Goal: Task Accomplishment & Management: Complete application form

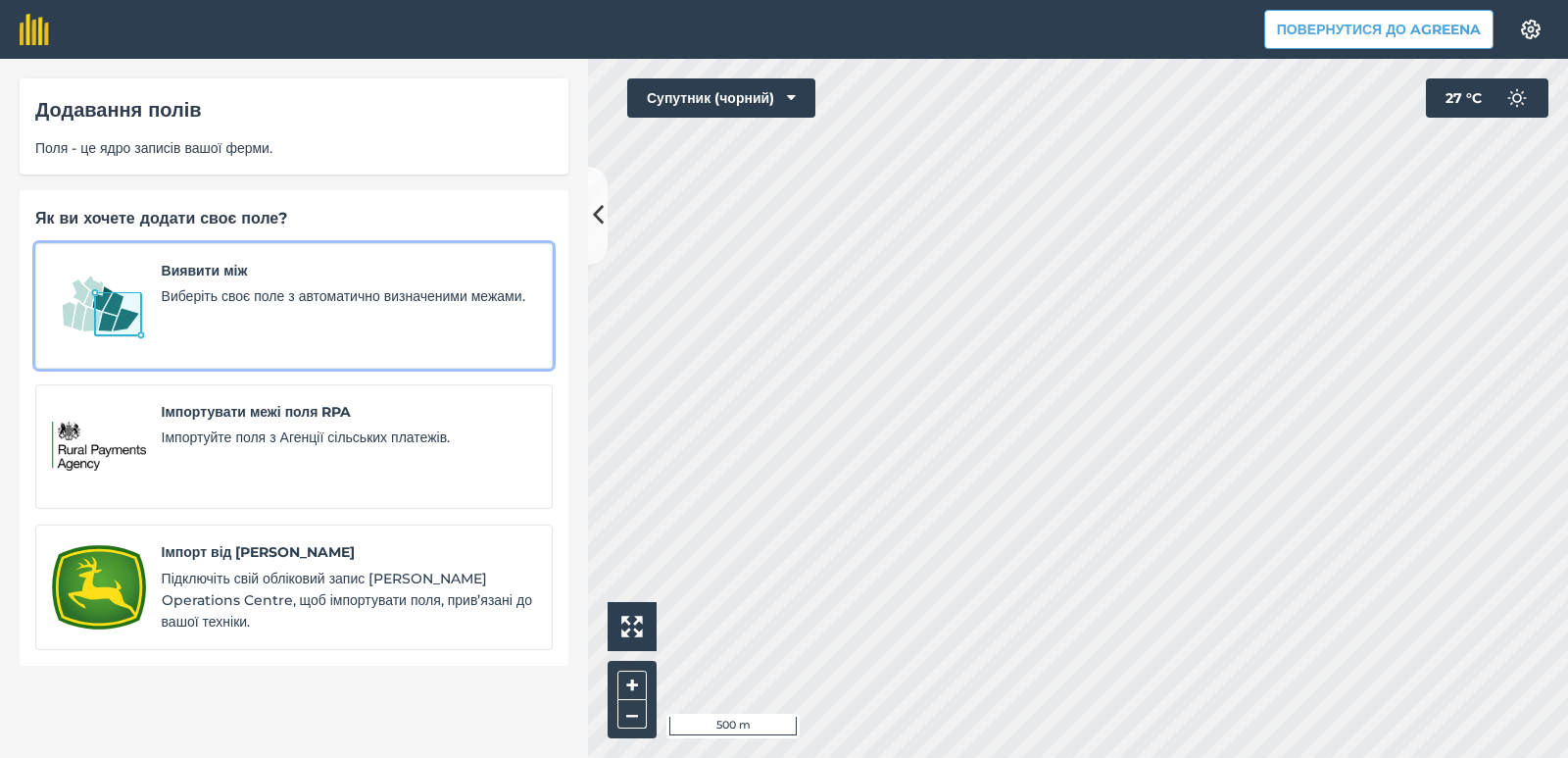
click at [252, 304] on font "Виберіть своє поле з автоматично визначеними межами." at bounding box center [344, 296] width 364 height 18
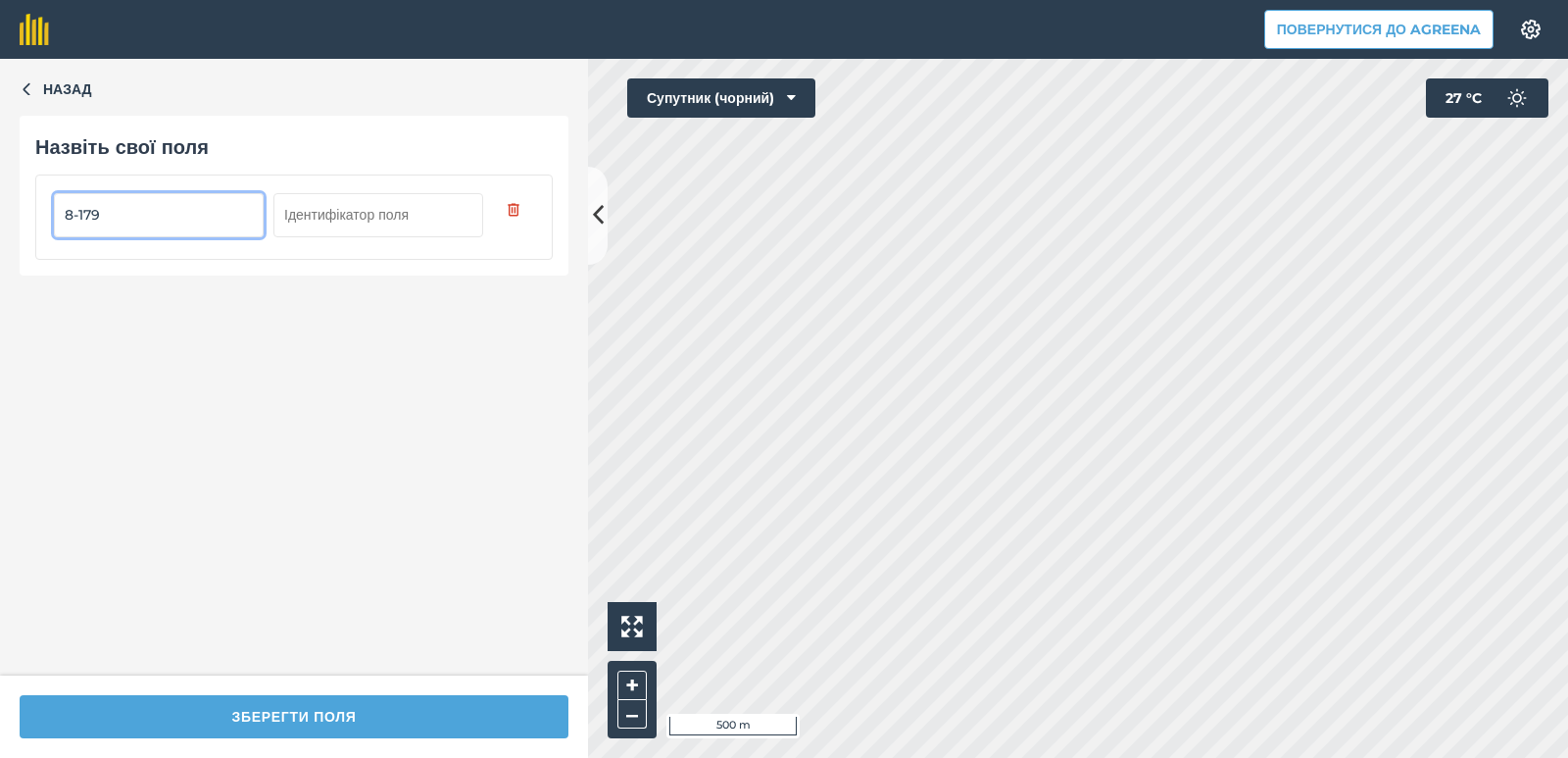
type input "8-179"
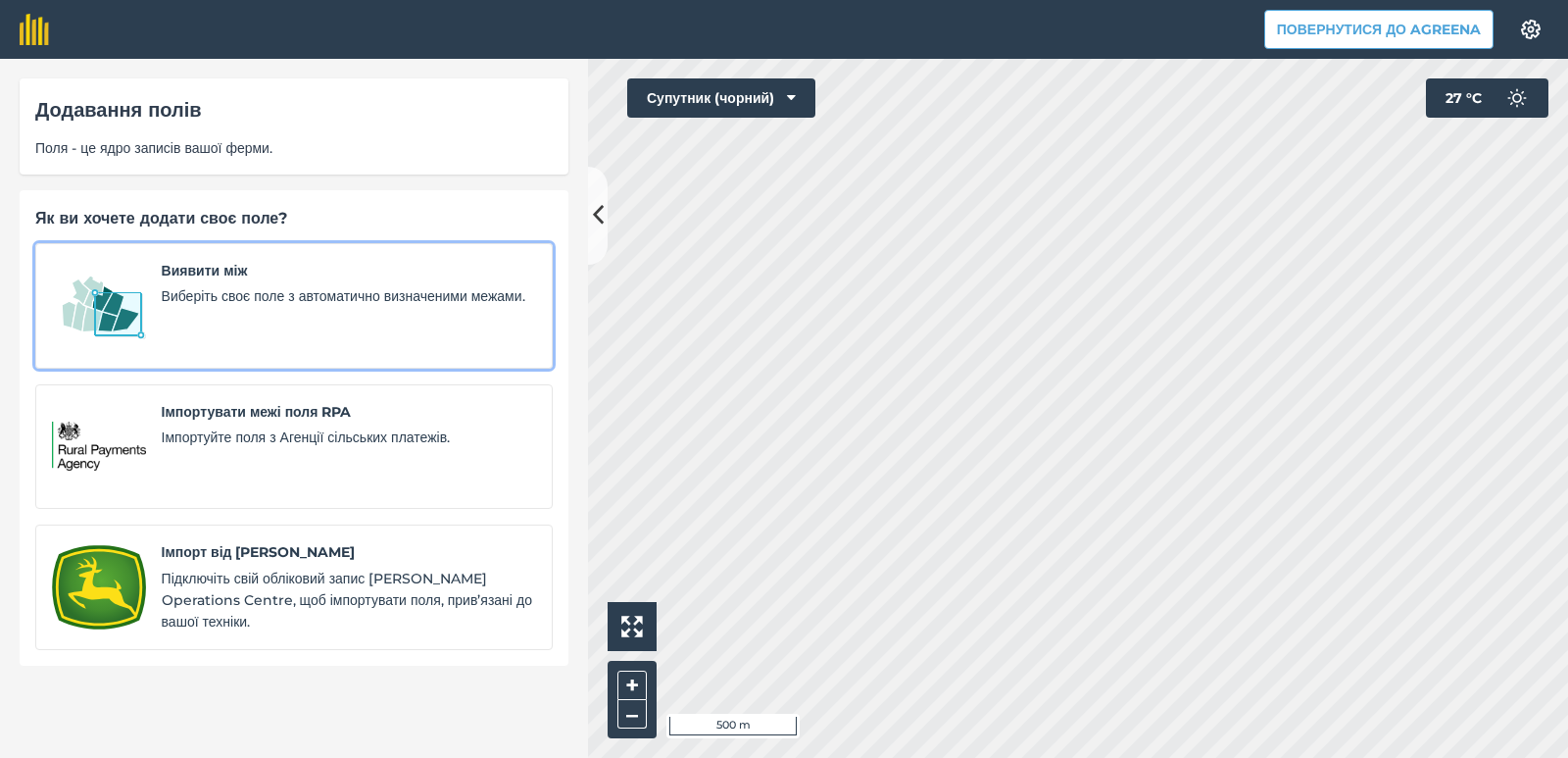
click at [199, 286] on span "Виберіть своє поле з автоматично визначеними межами." at bounding box center [349, 296] width 375 height 22
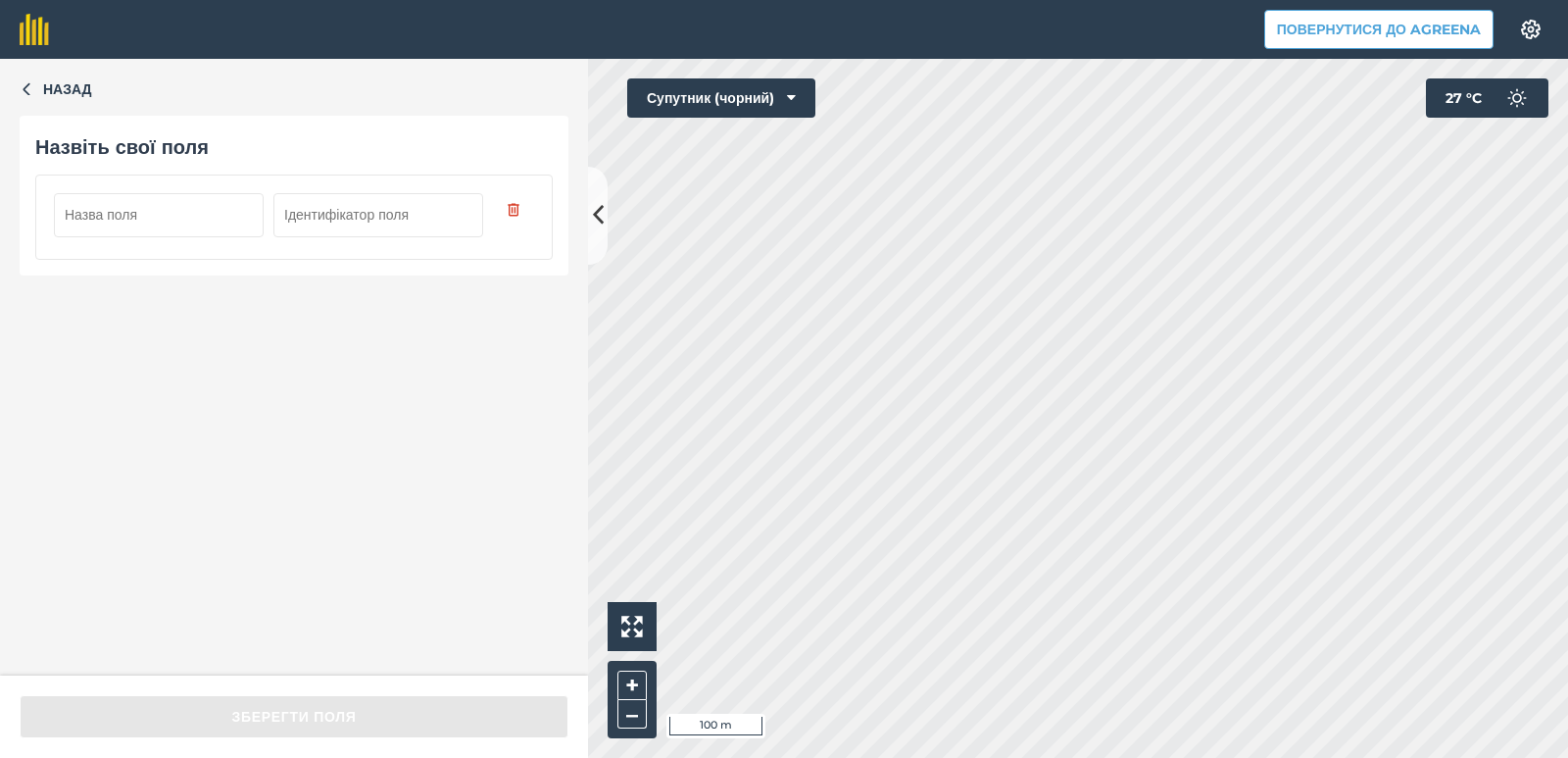
click at [128, 224] on input "text" at bounding box center [159, 214] width 210 height 43
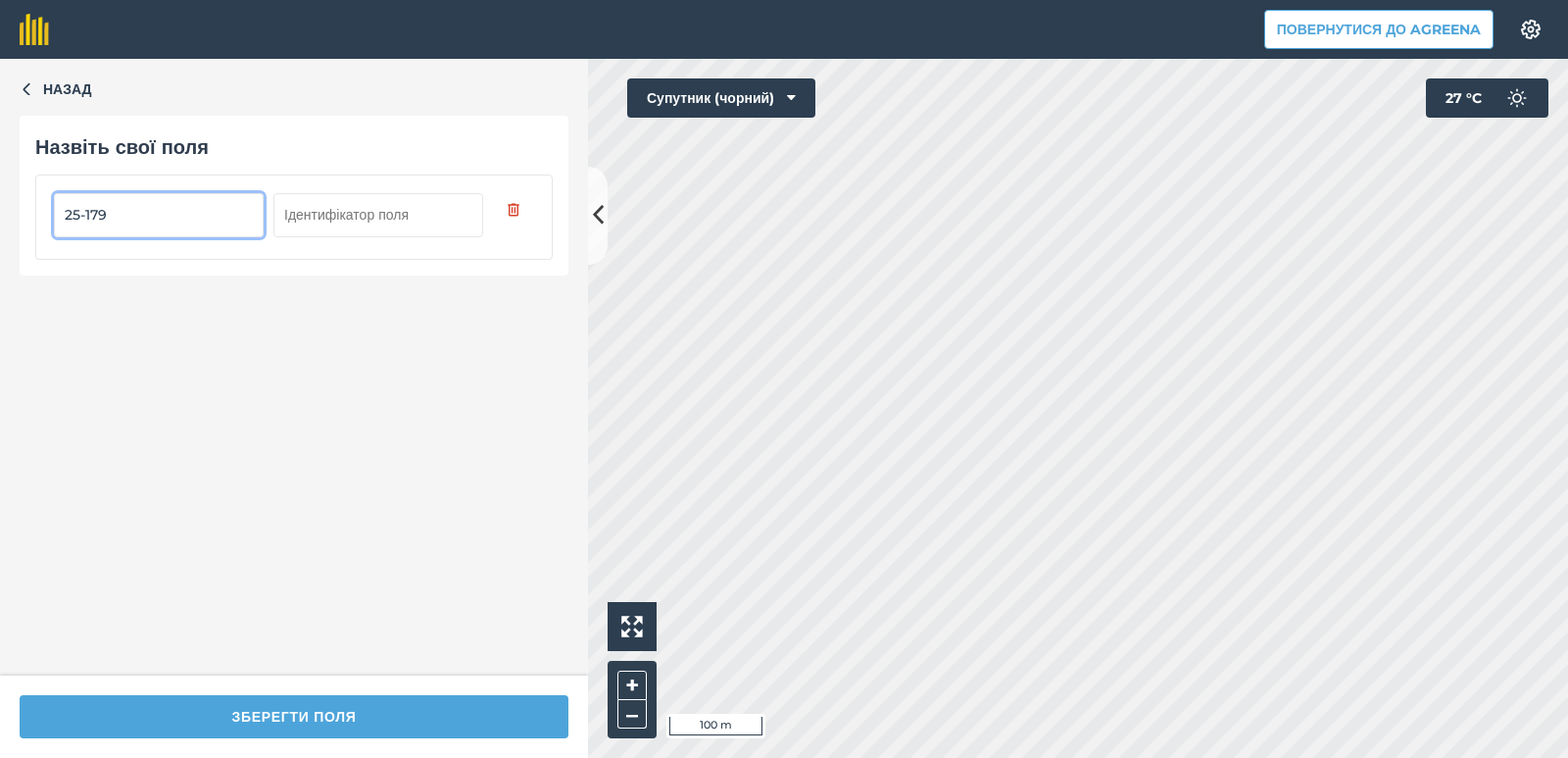
type input "25-179"
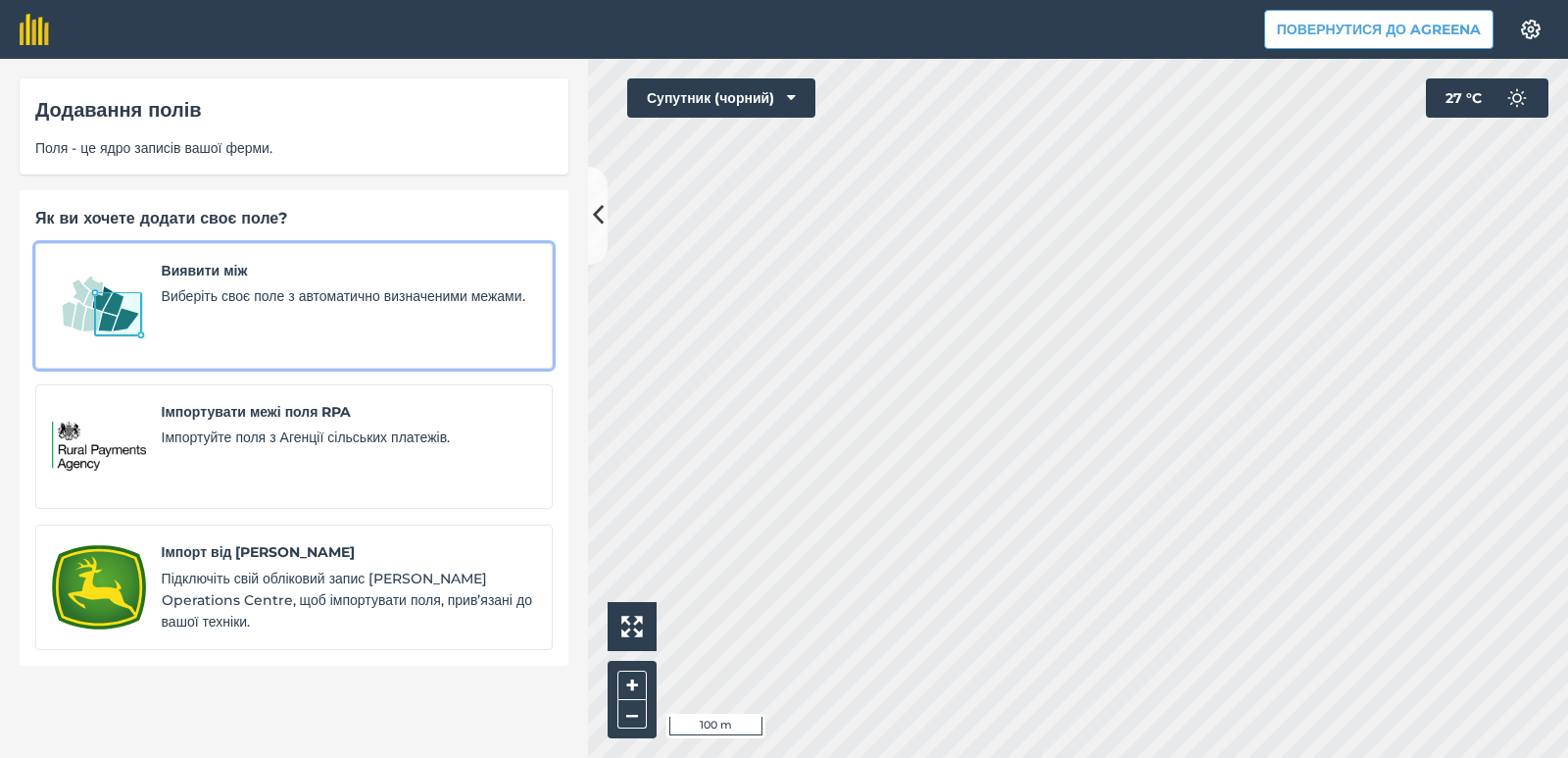
click at [241, 299] on font "Виберіть своє поле з автоматично визначеними межами." at bounding box center [344, 296] width 364 height 18
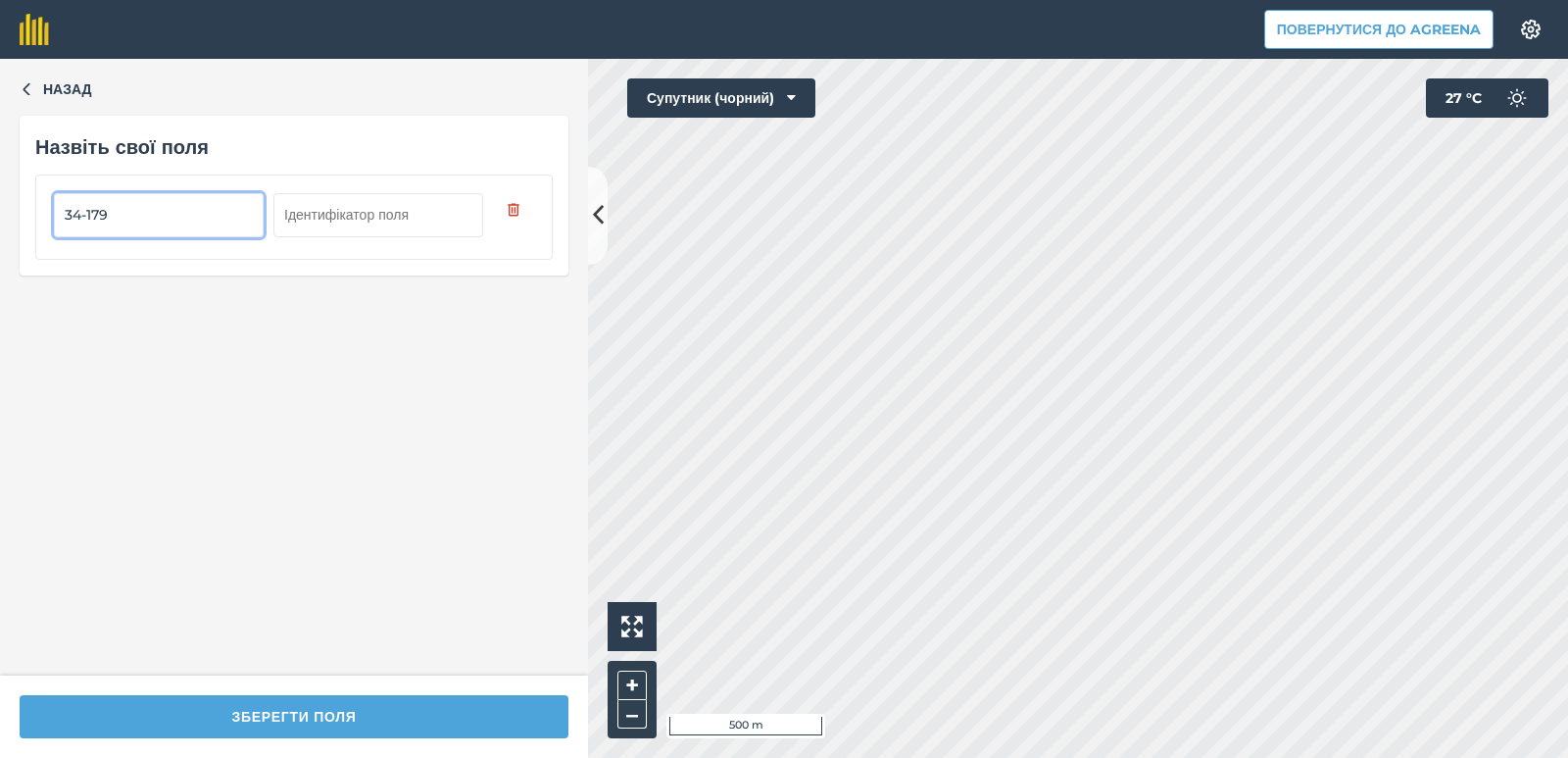
type input "34-179"
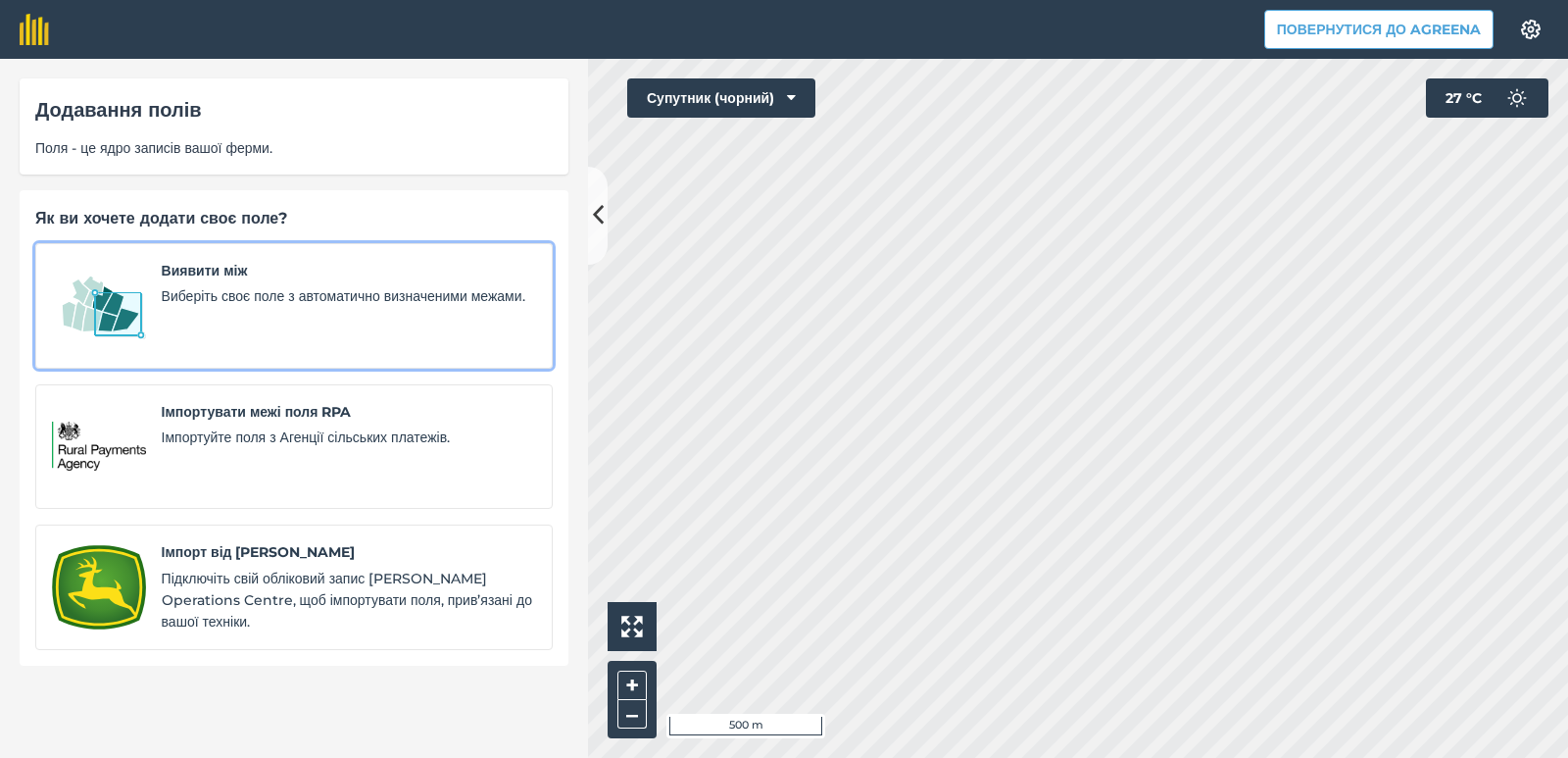
click at [250, 307] on span "Виберіть своє поле з автоматично визначеними межами." at bounding box center [349, 296] width 375 height 22
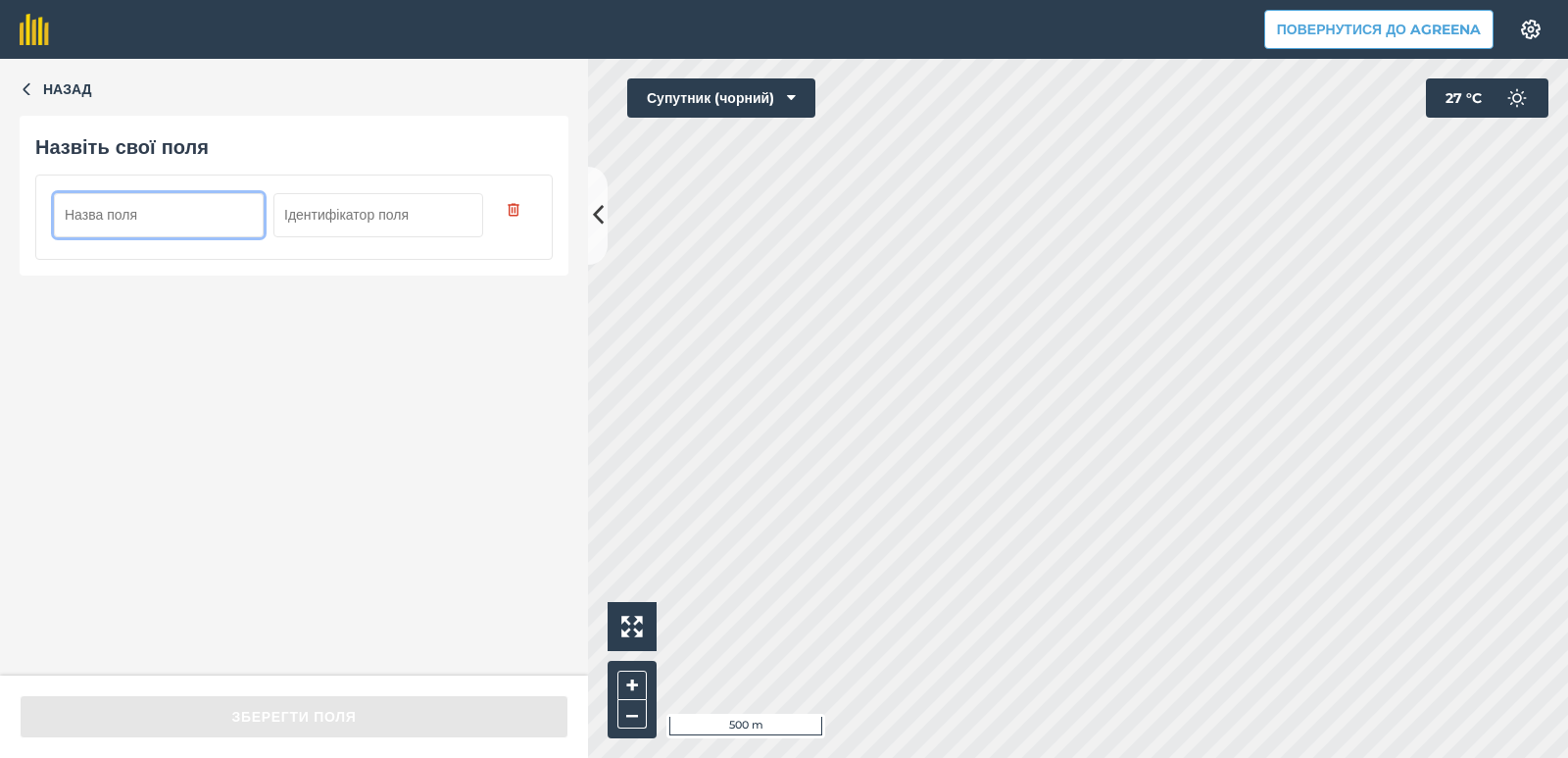
paste input "26-179"
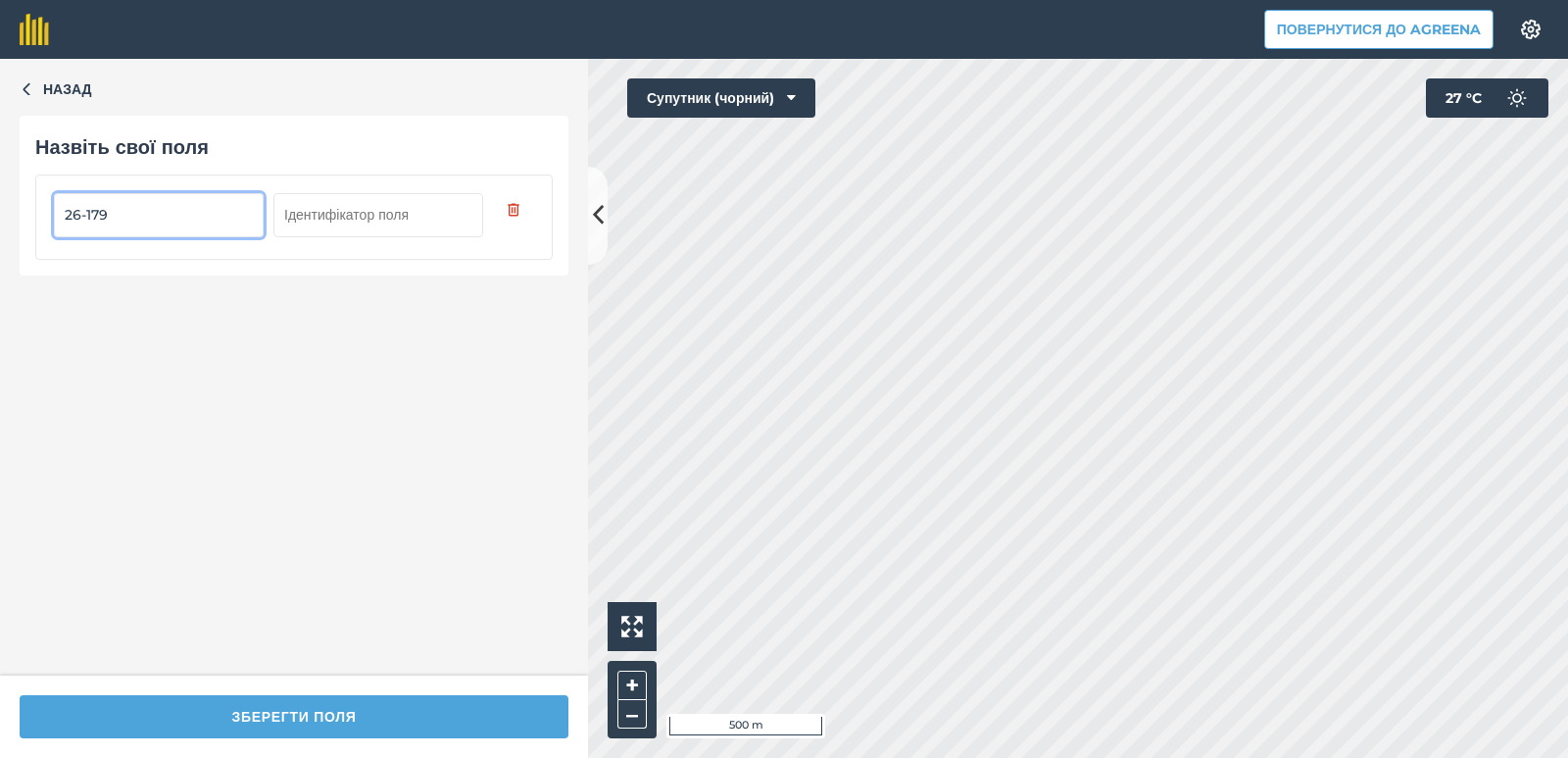
type input "26-179"
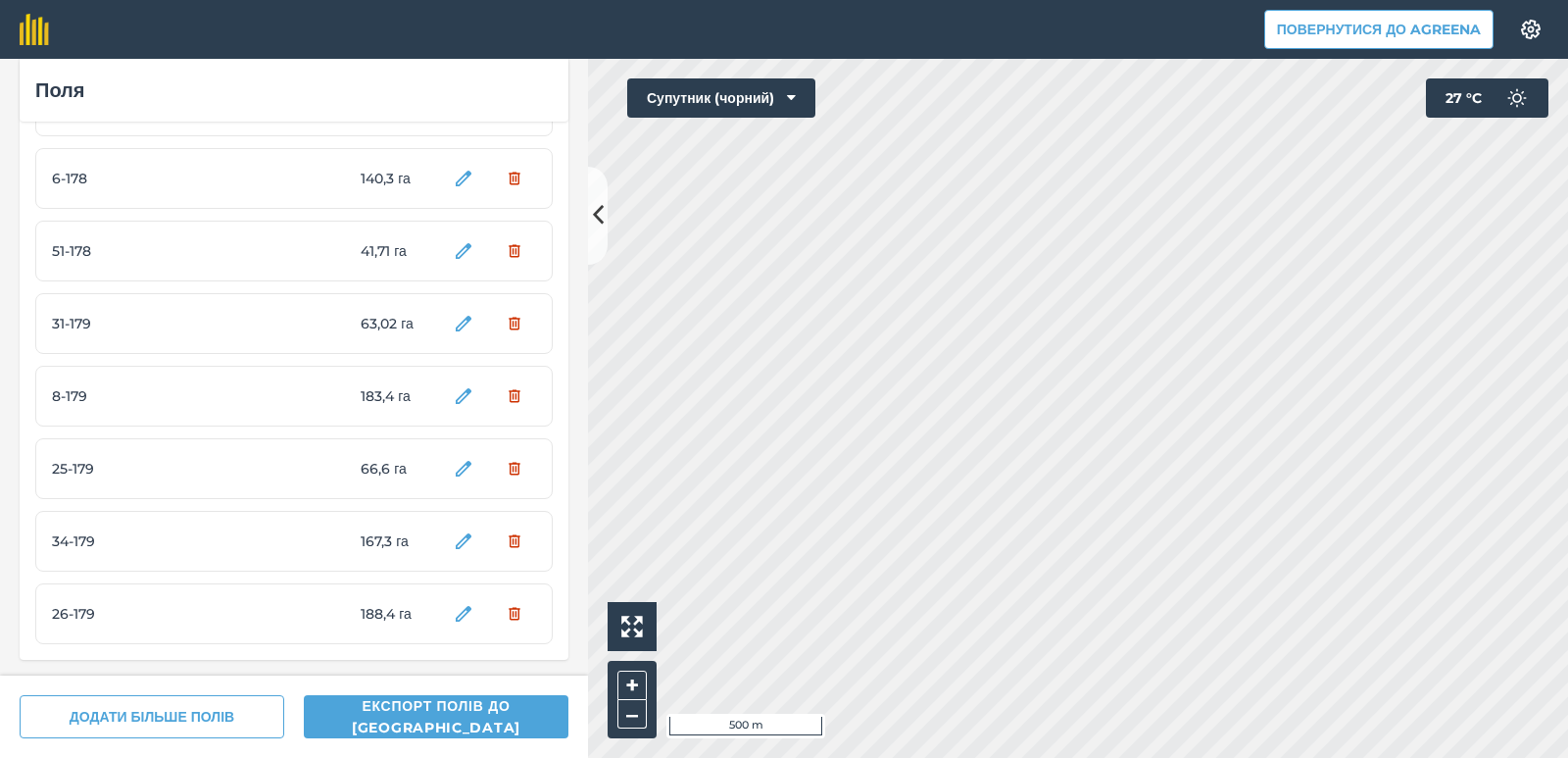
scroll to position [609, 0]
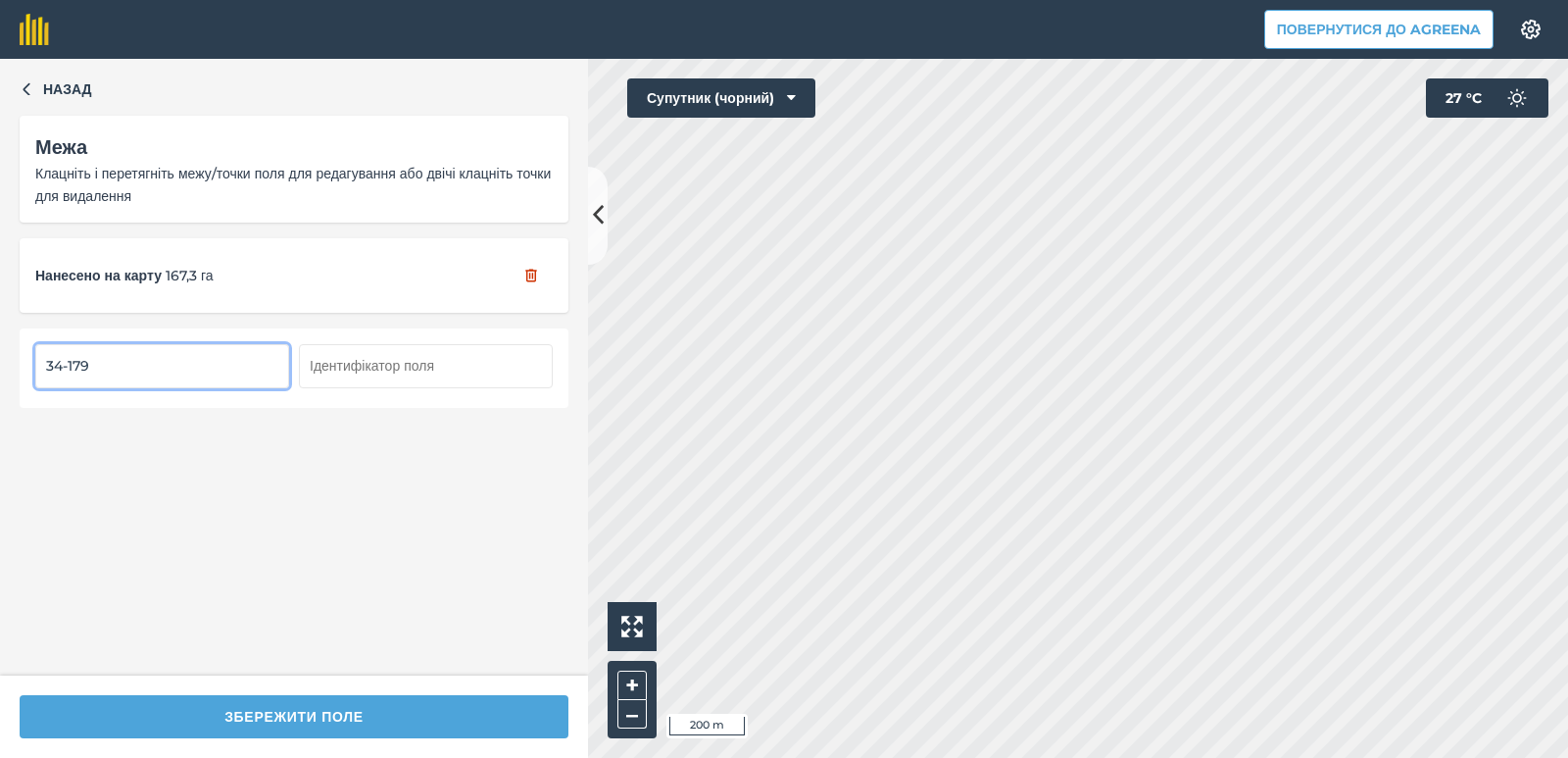
drag, startPoint x: 60, startPoint y: 367, endPoint x: 37, endPoint y: 362, distance: 23.5
click at [37, 362] on input "34-179" at bounding box center [162, 365] width 254 height 43
type input "15-179"
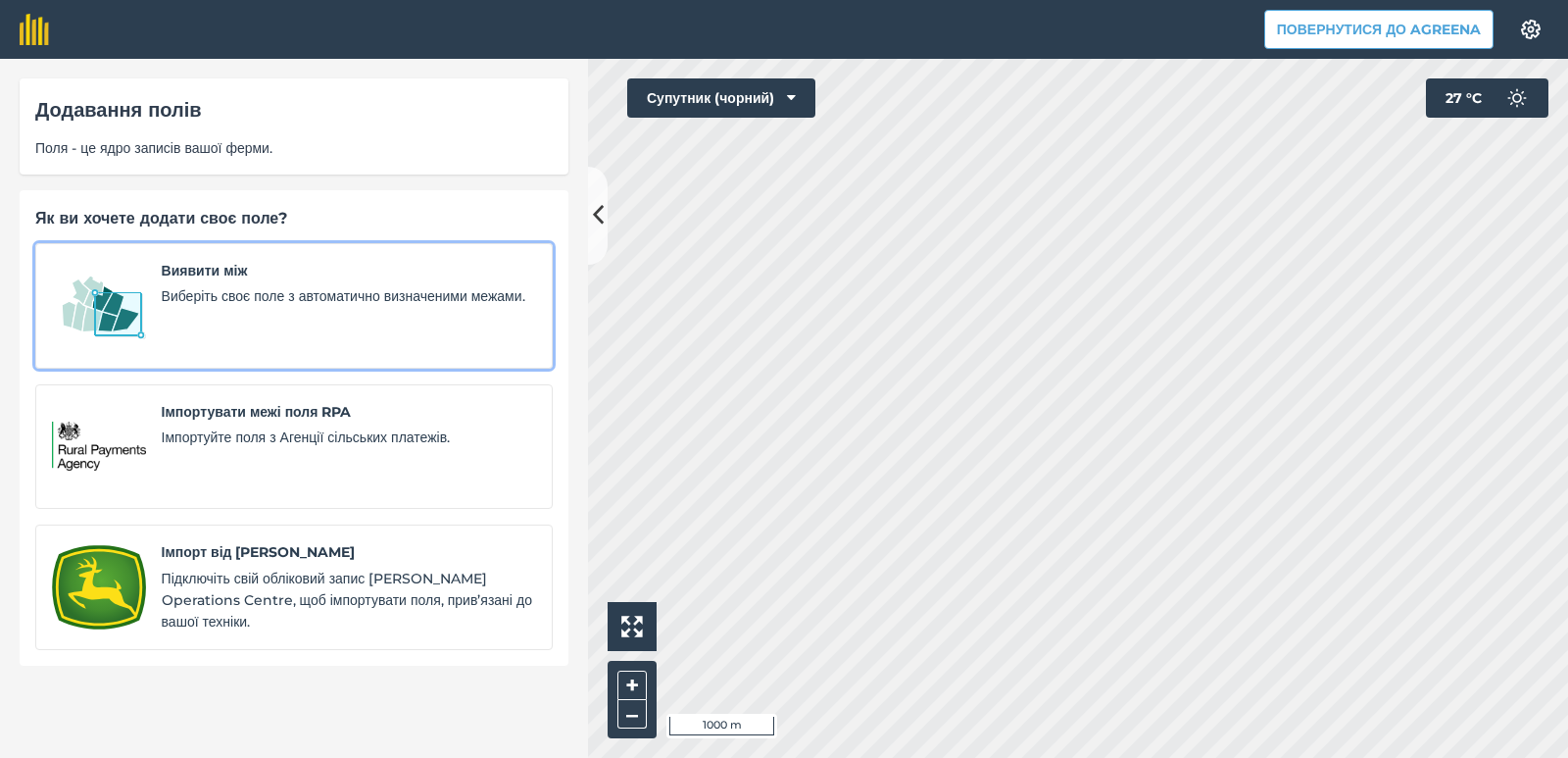
click at [245, 297] on font "Виберіть своє поле з автоматично визначеними межами." at bounding box center [344, 296] width 364 height 18
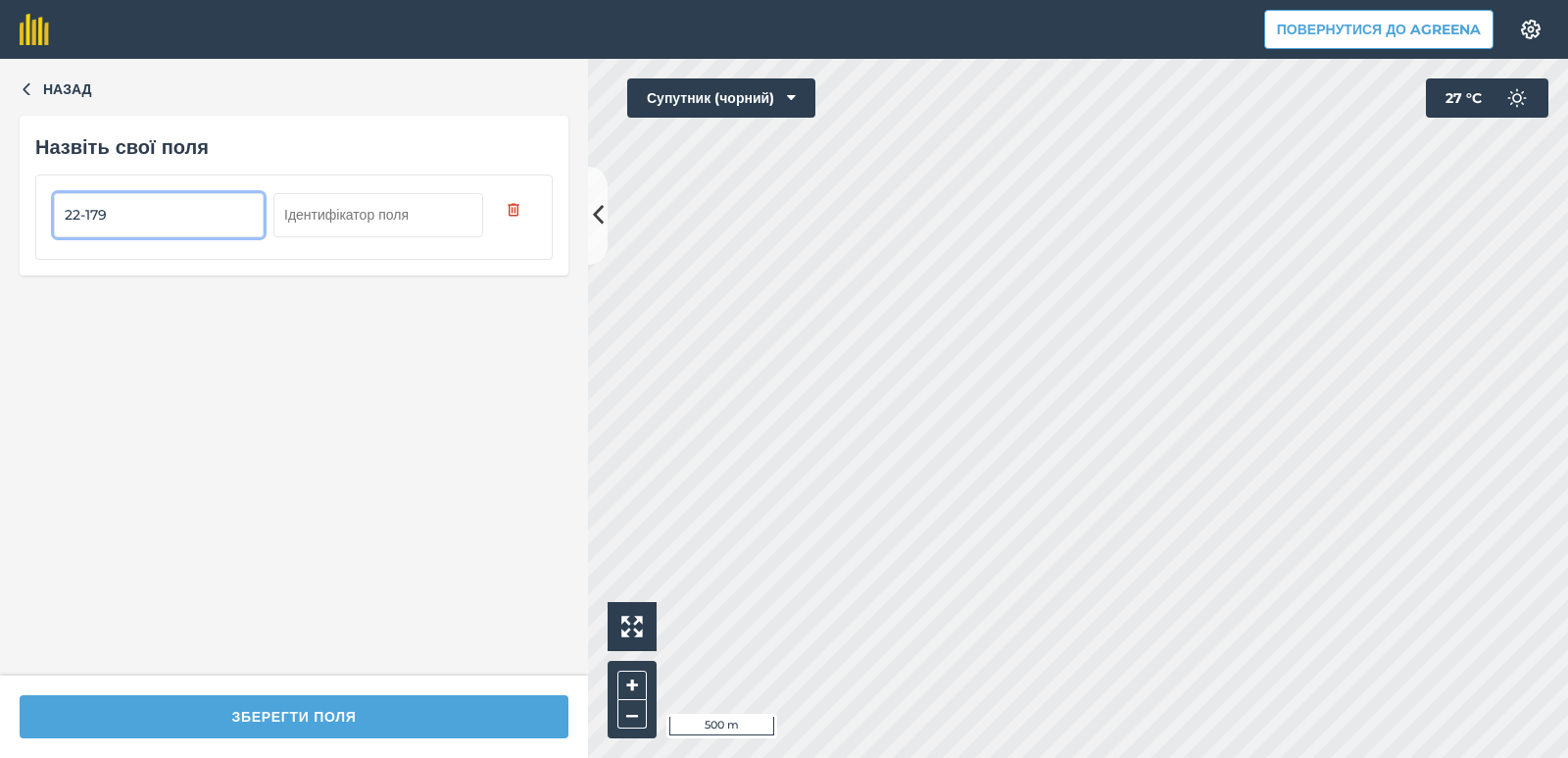
type input "22-179"
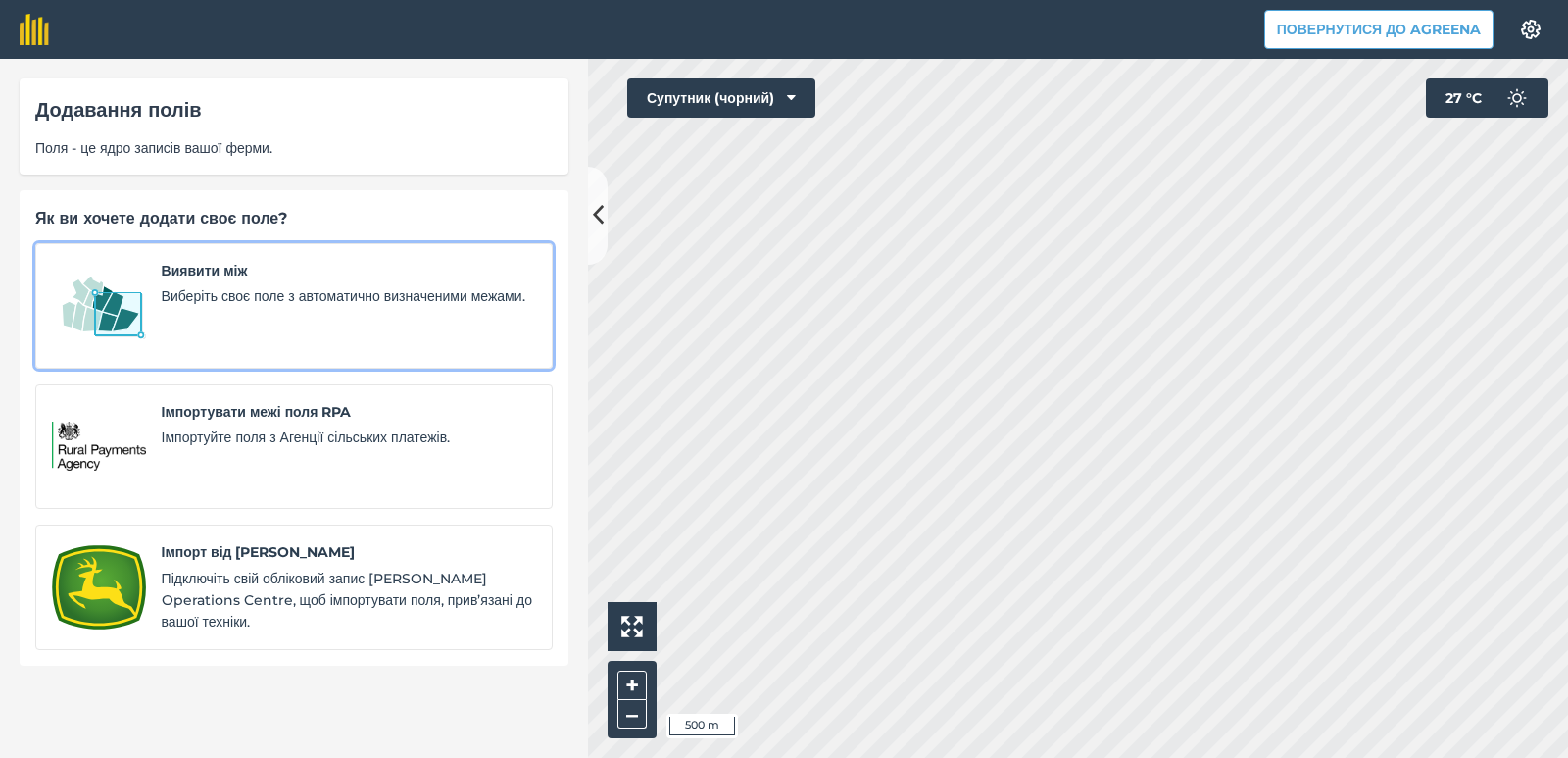
click at [228, 284] on div "Виявити між Виберіть своє поле з автоматично визначеними межами." at bounding box center [349, 306] width 375 height 92
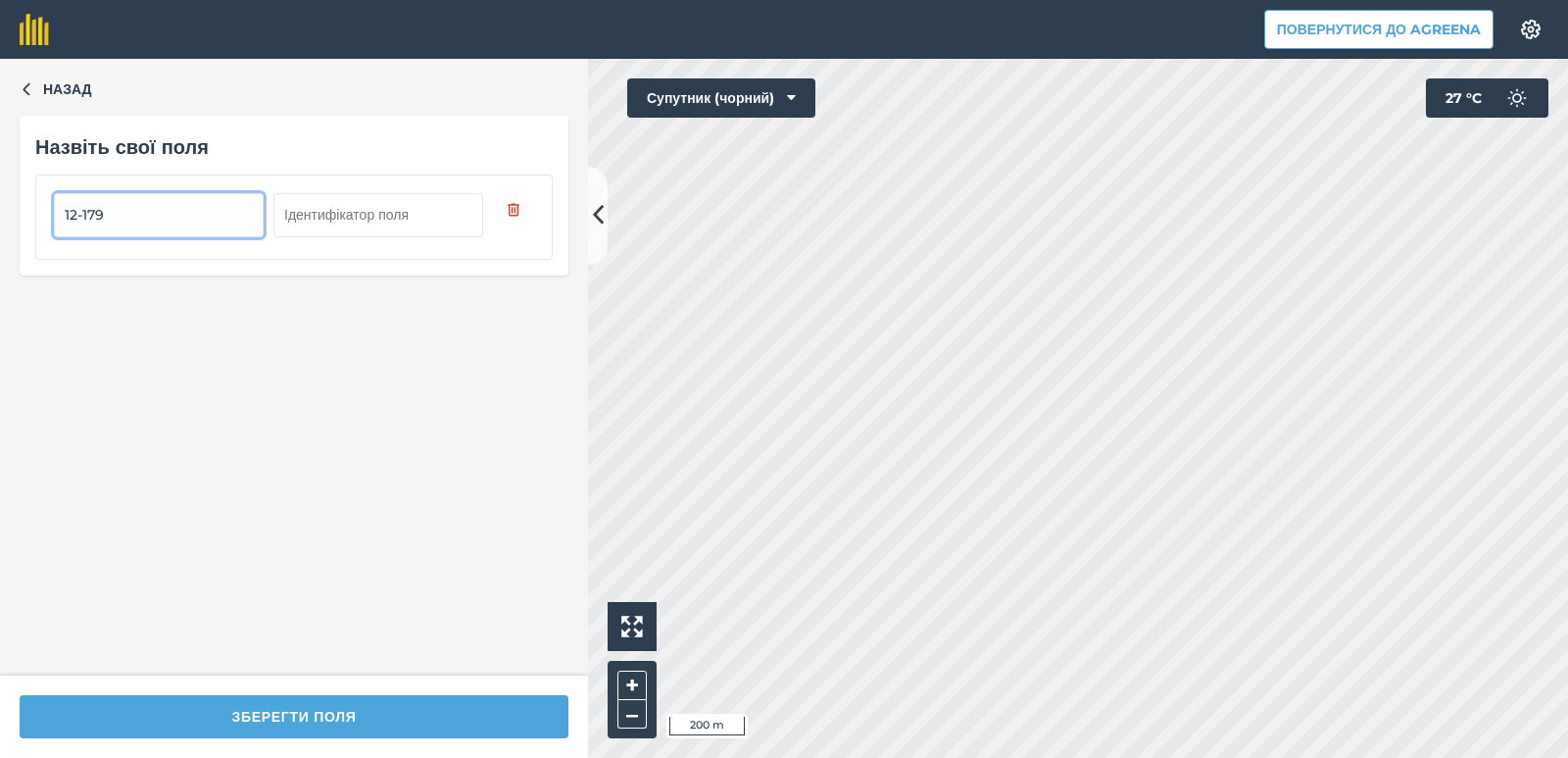
type input "12-179"
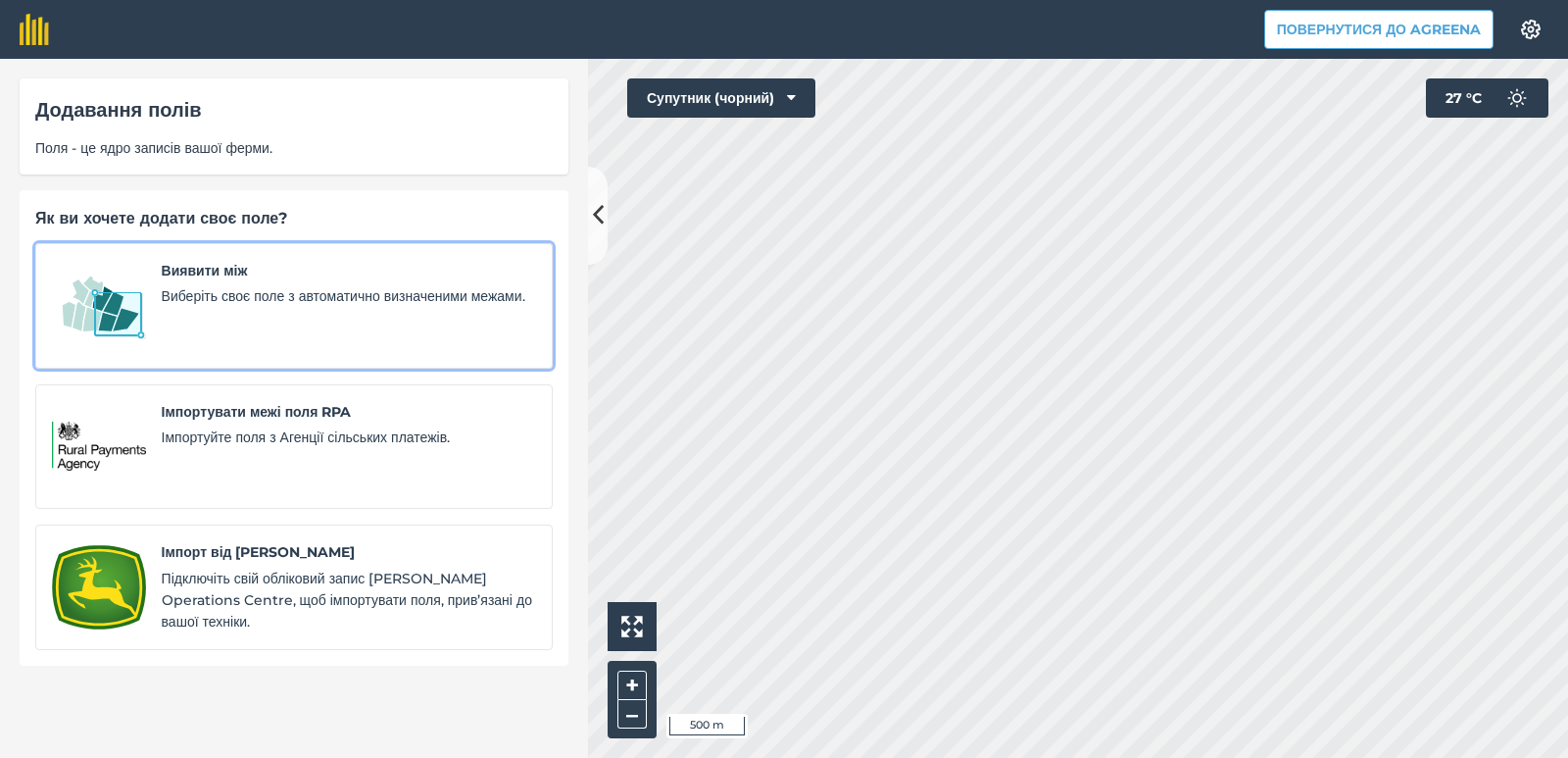
click at [314, 290] on font "Виберіть своє поле з автоматично визначеними межами." at bounding box center [344, 296] width 364 height 18
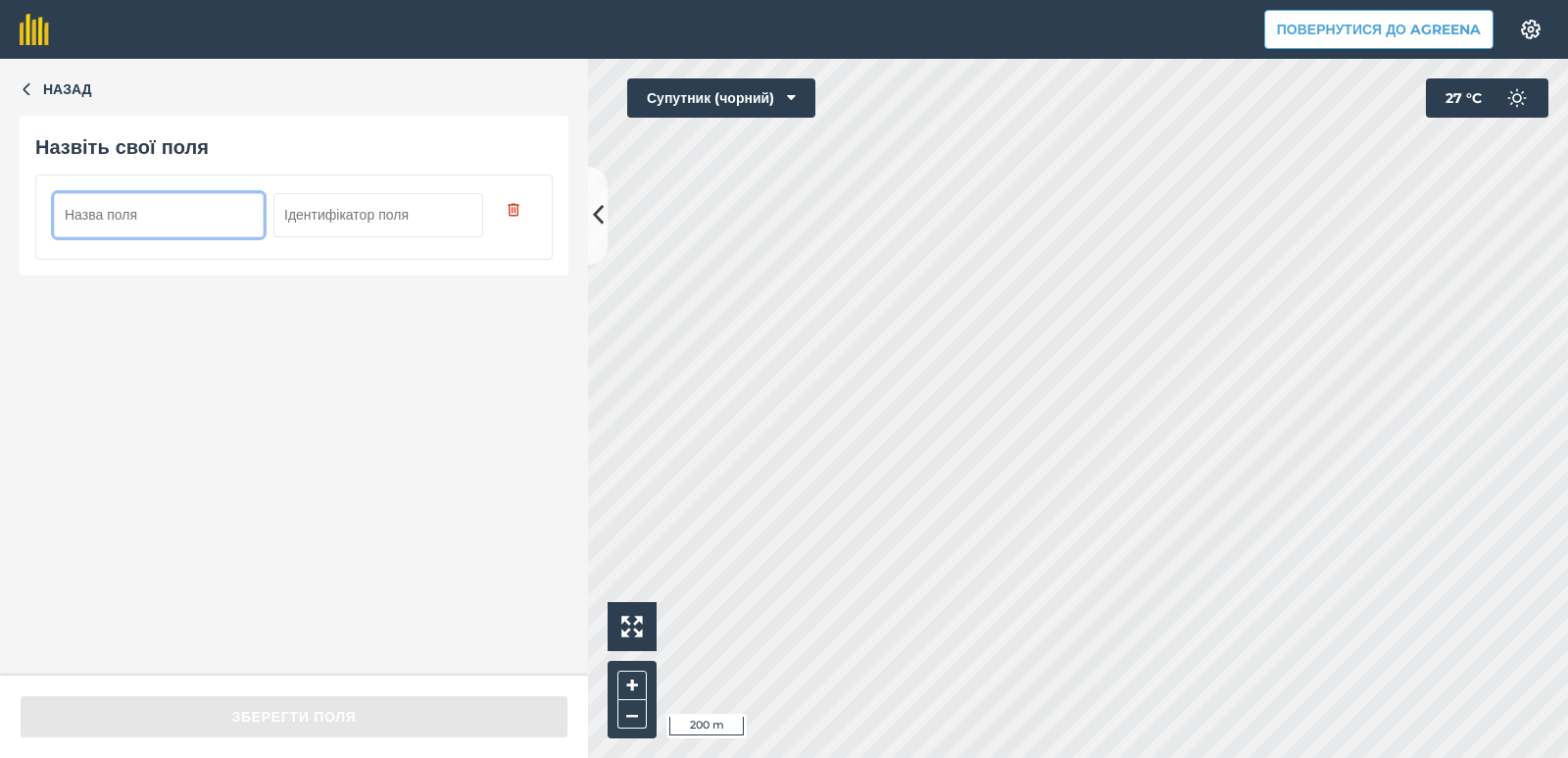
paste input "24-179"
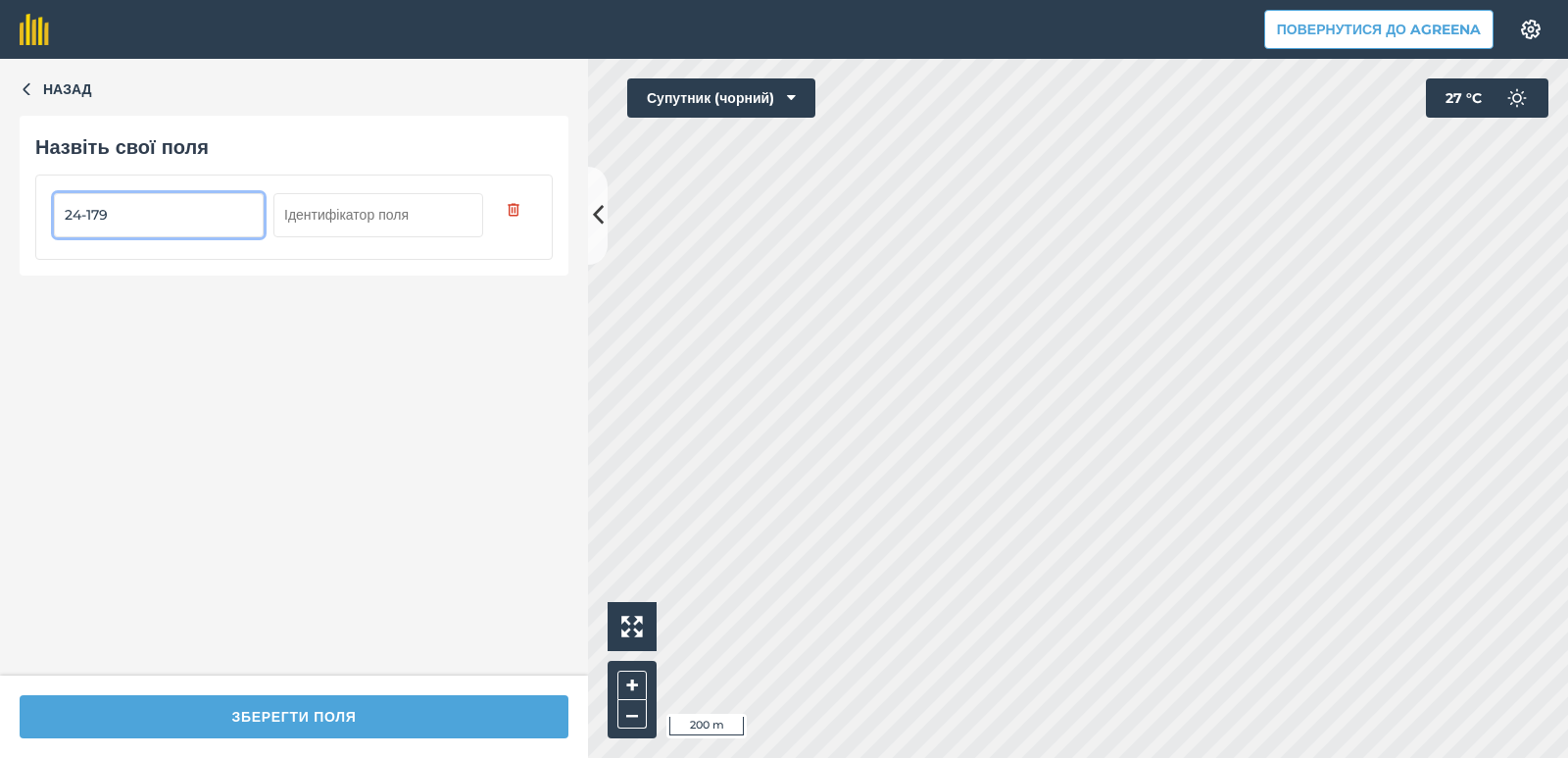
type input "24-179"
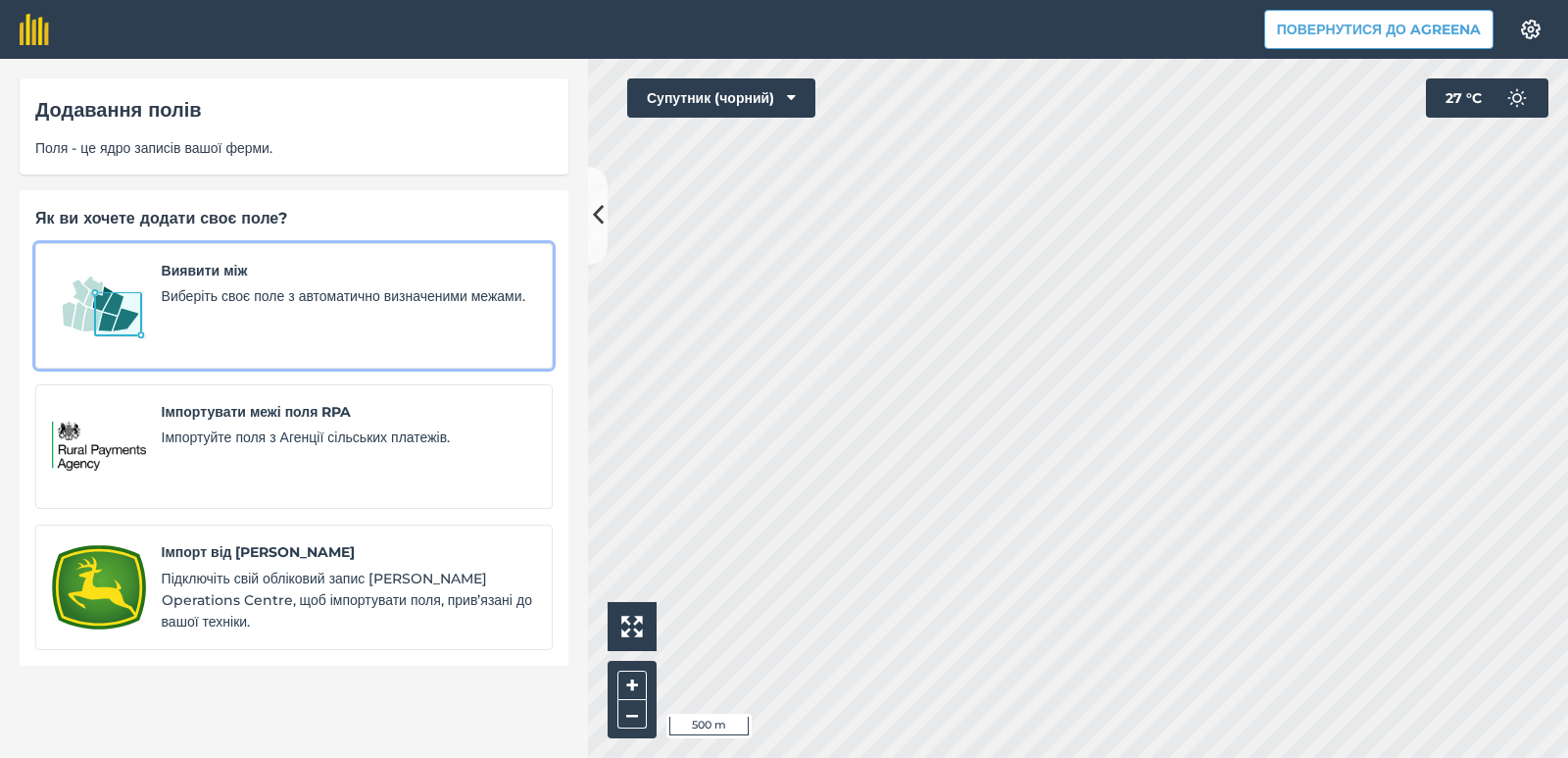
click at [211, 301] on font "Виберіть своє поле з автоматично визначеними межами." at bounding box center [344, 296] width 364 height 18
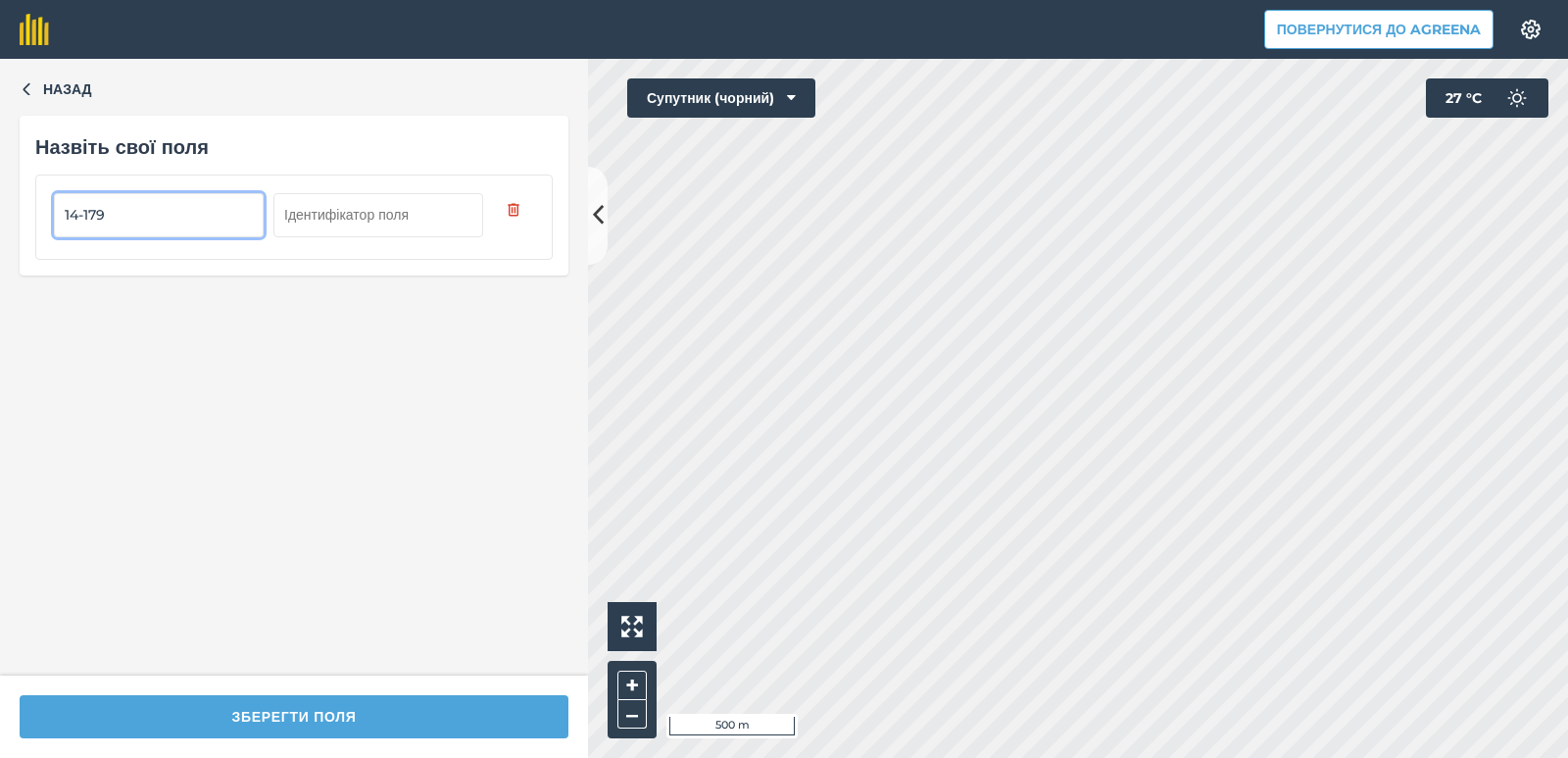
type input "14-179"
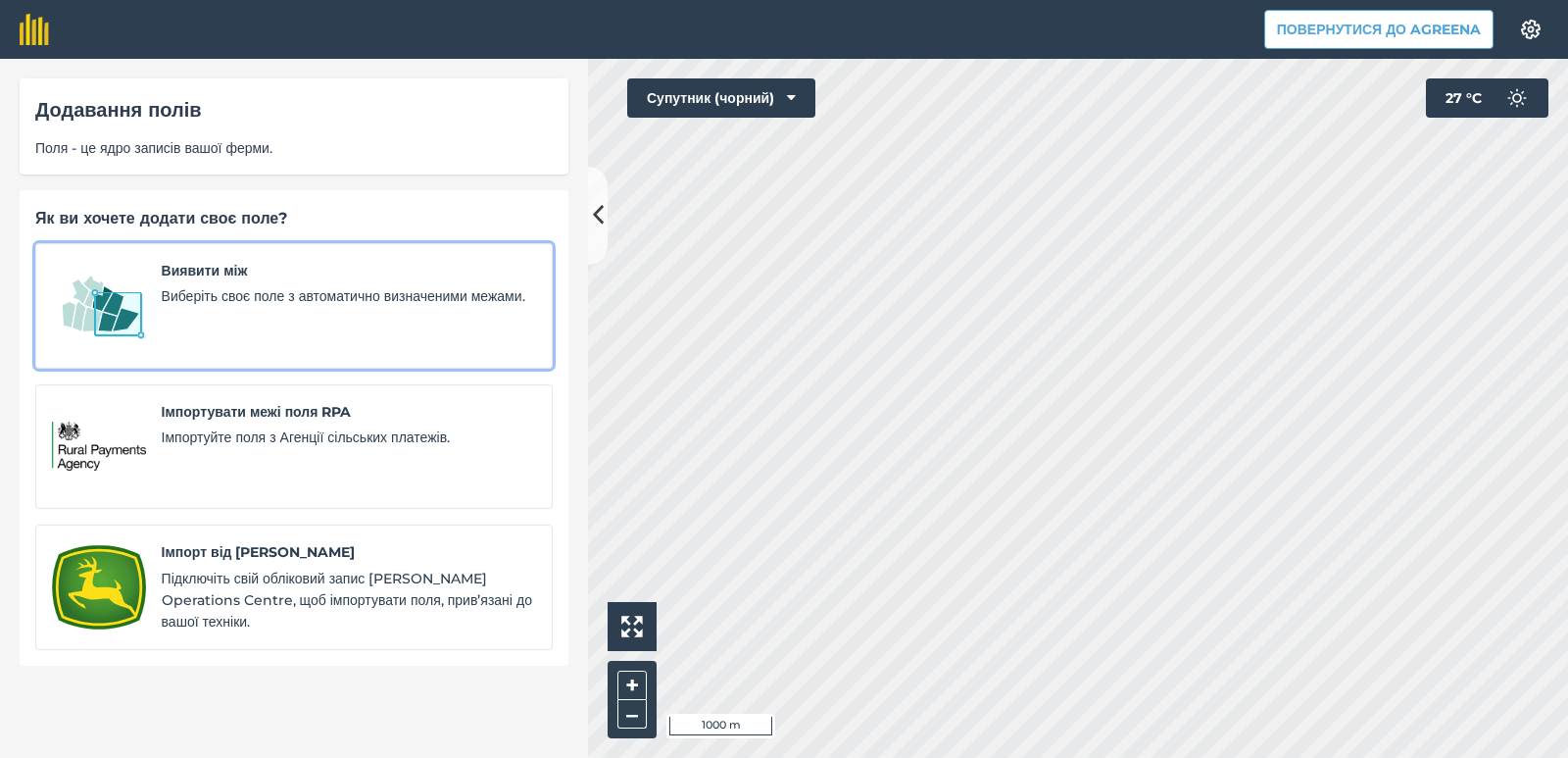
click at [345, 298] on font "Виберіть своє поле з автоматично визначеними межами." at bounding box center [344, 296] width 364 height 18
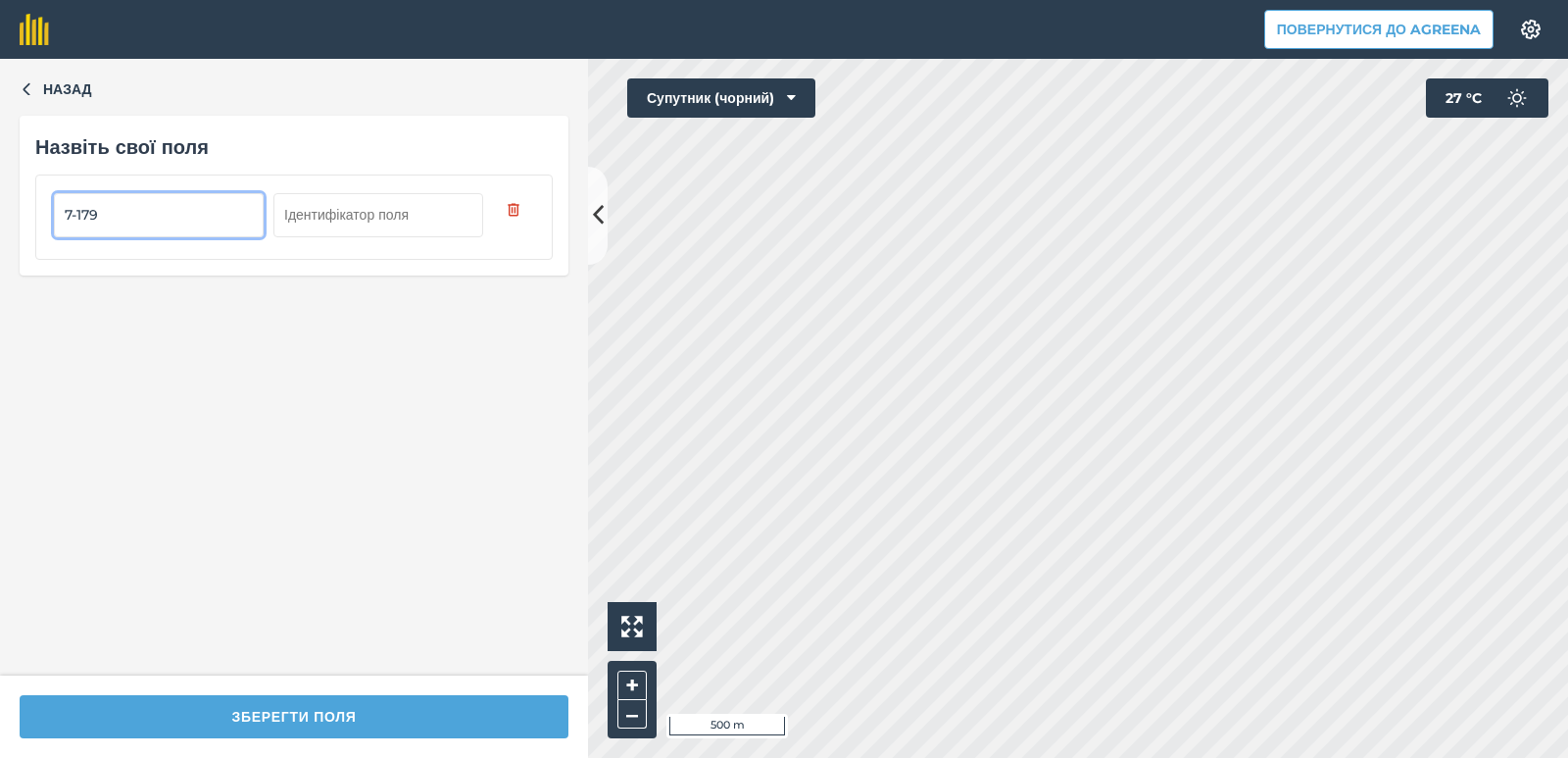
type input "7-179"
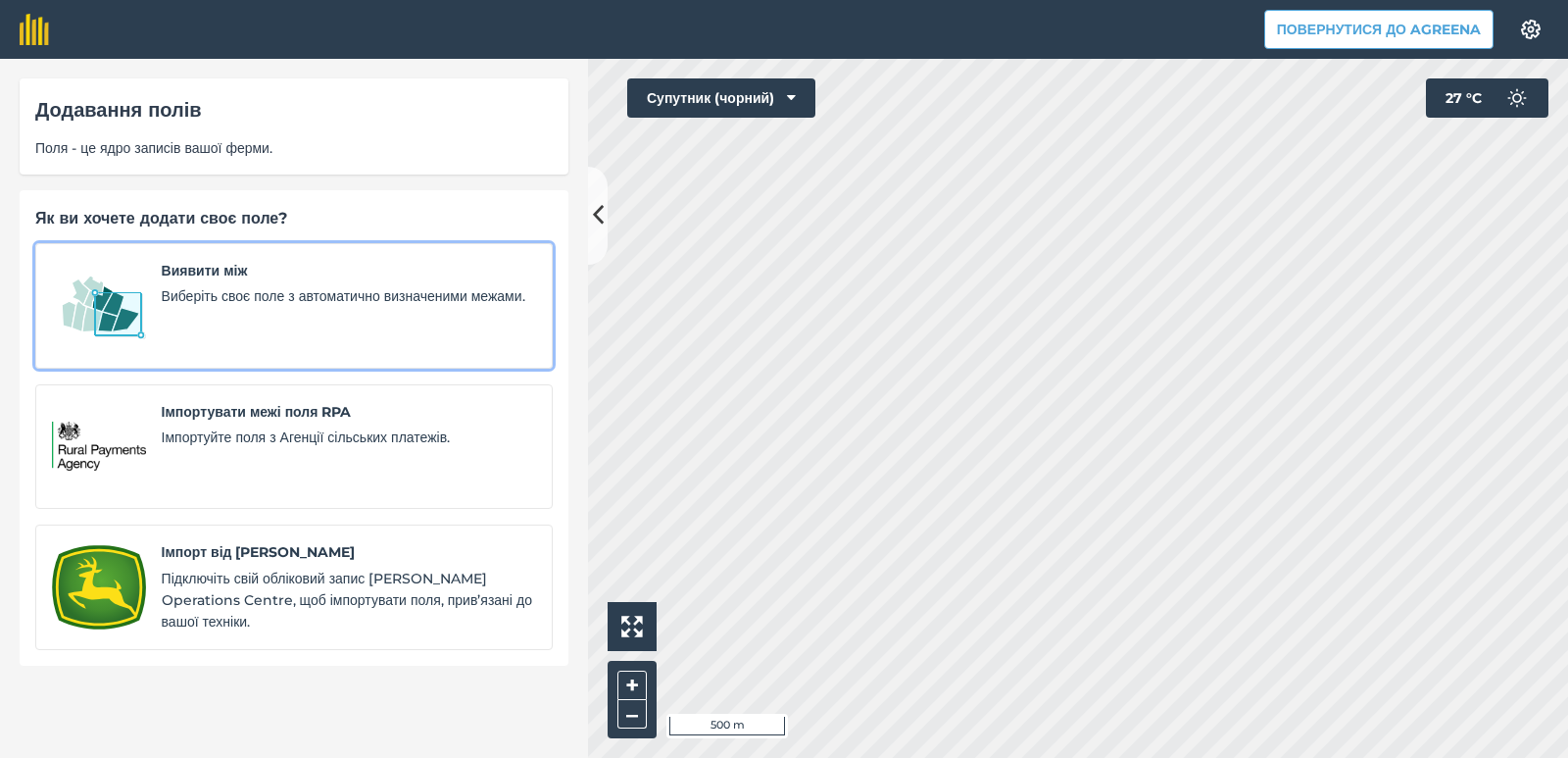
click at [199, 281] on span "Виявити між" at bounding box center [349, 271] width 375 height 22
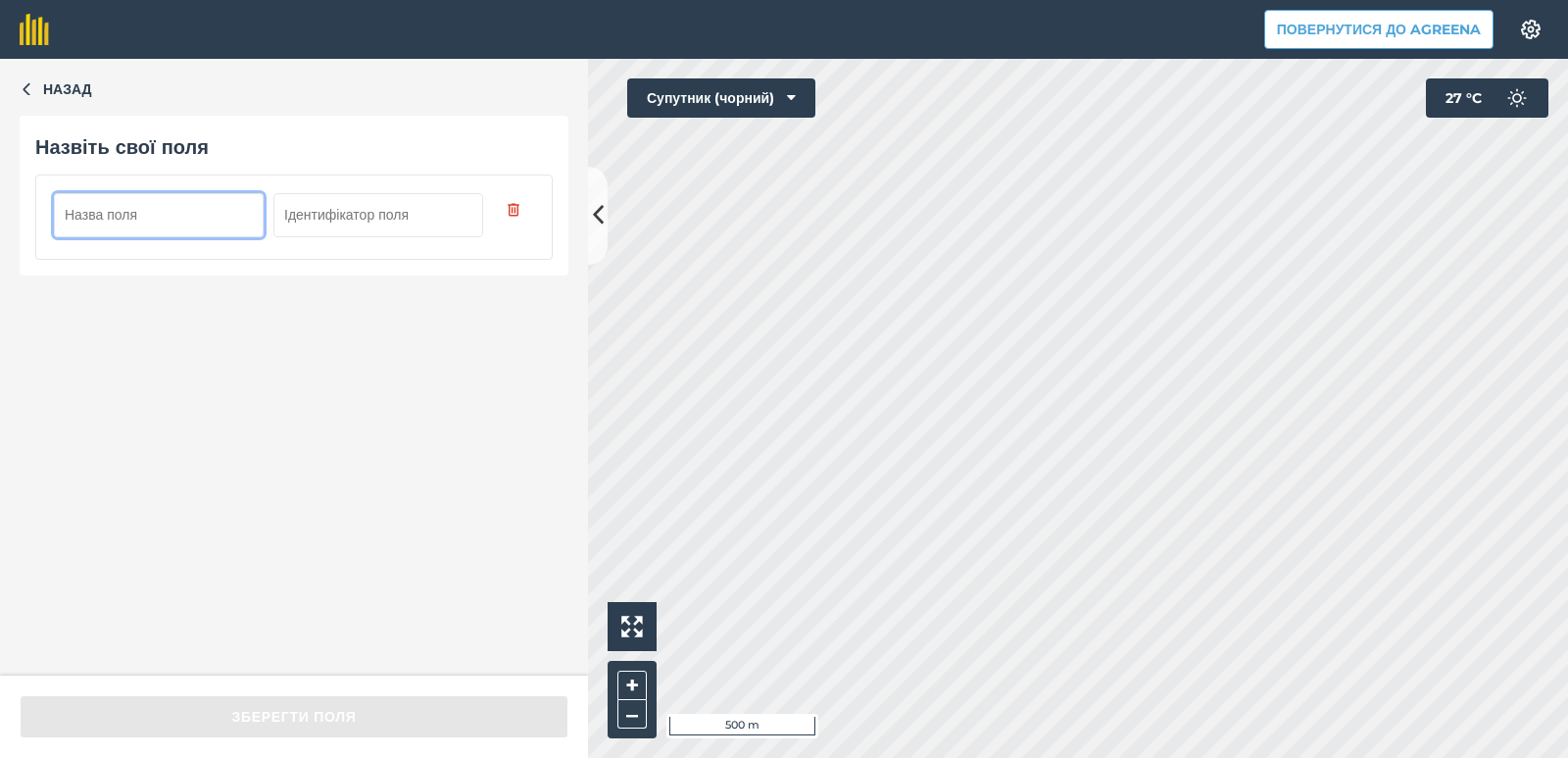
paste input "9-179"
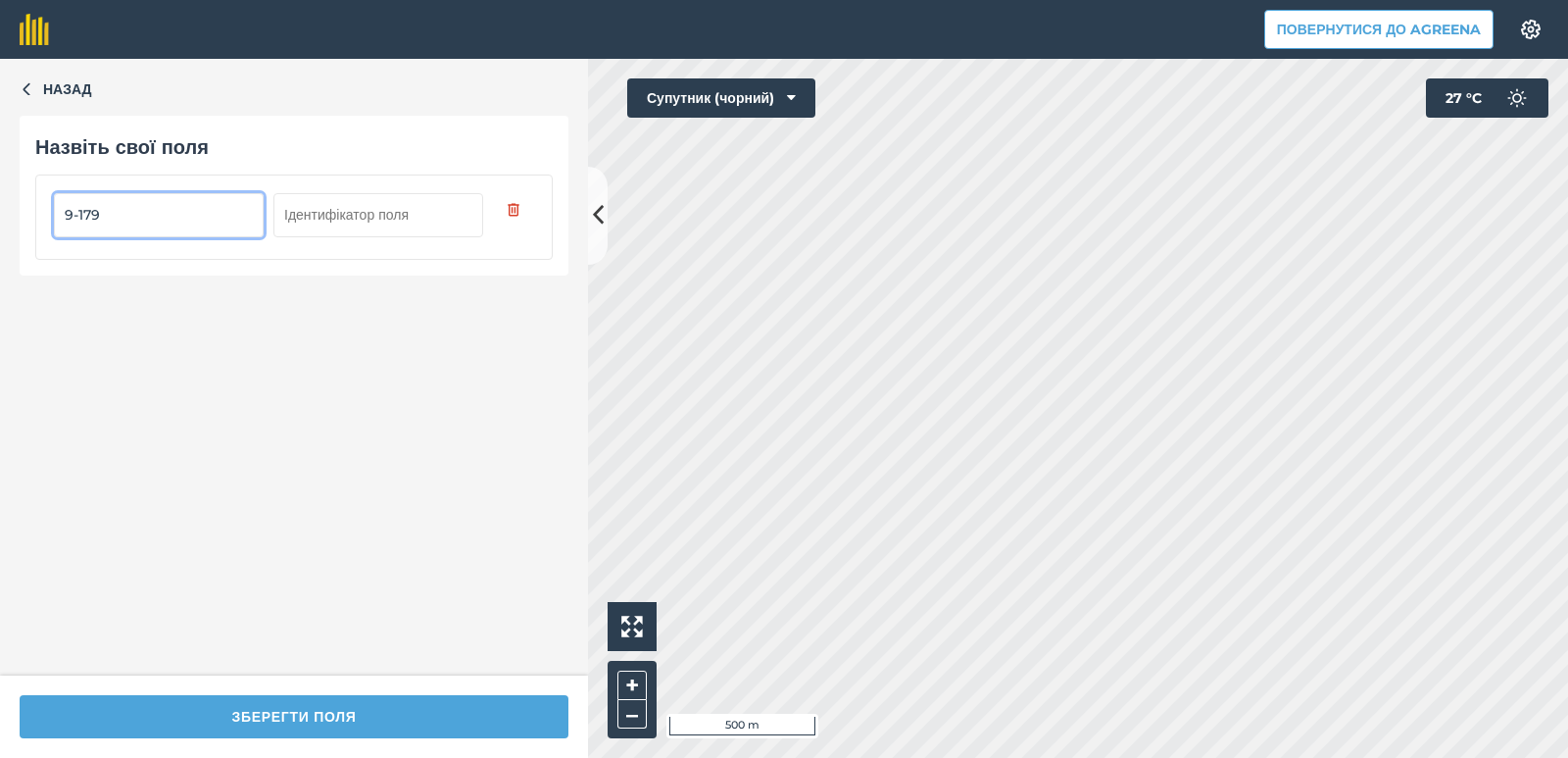
type input "9-179"
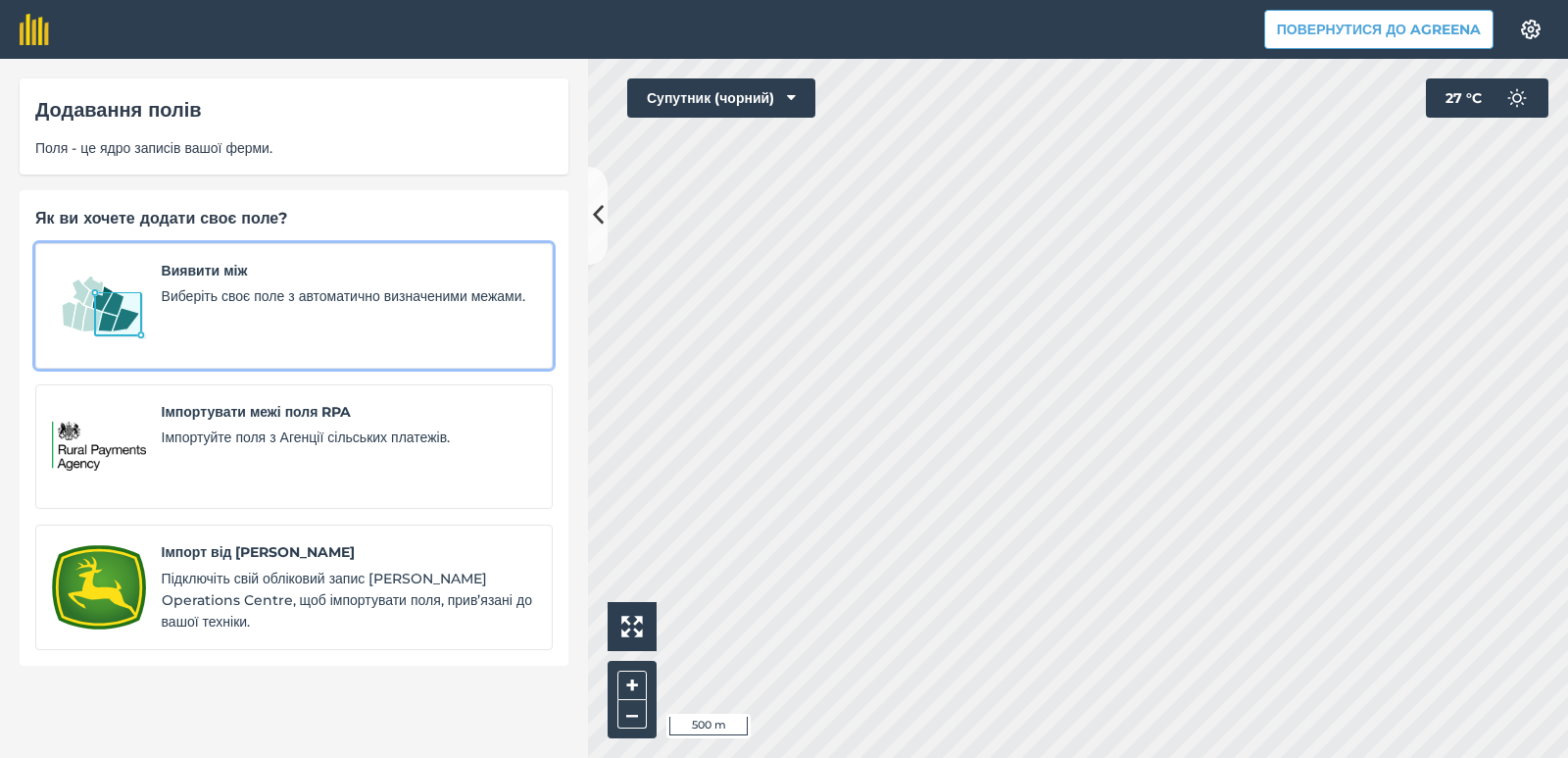
click at [195, 305] on font "Виберіть своє поле з автоматично визначеними межами." at bounding box center [344, 296] width 364 height 18
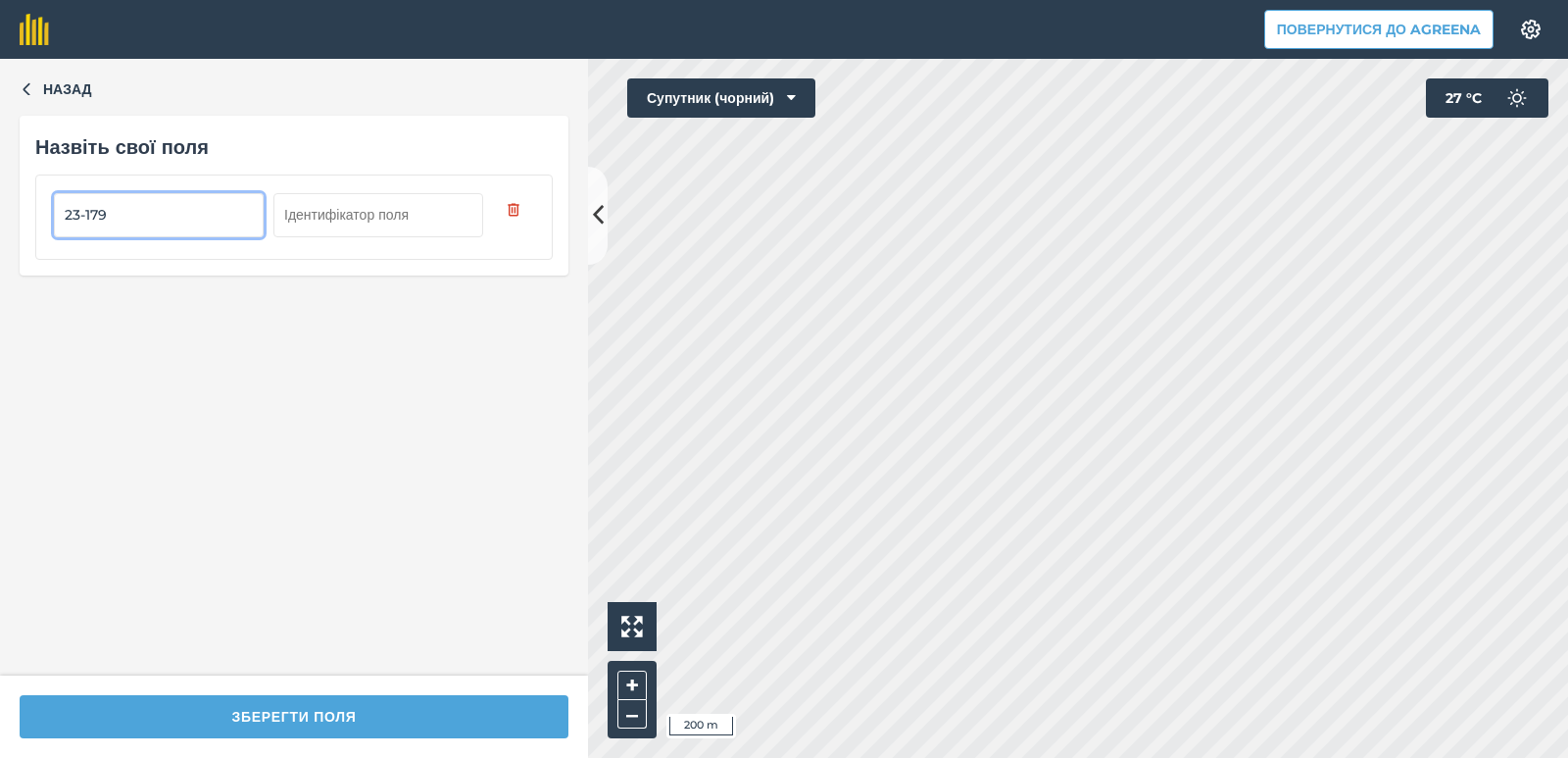
type input "23-179"
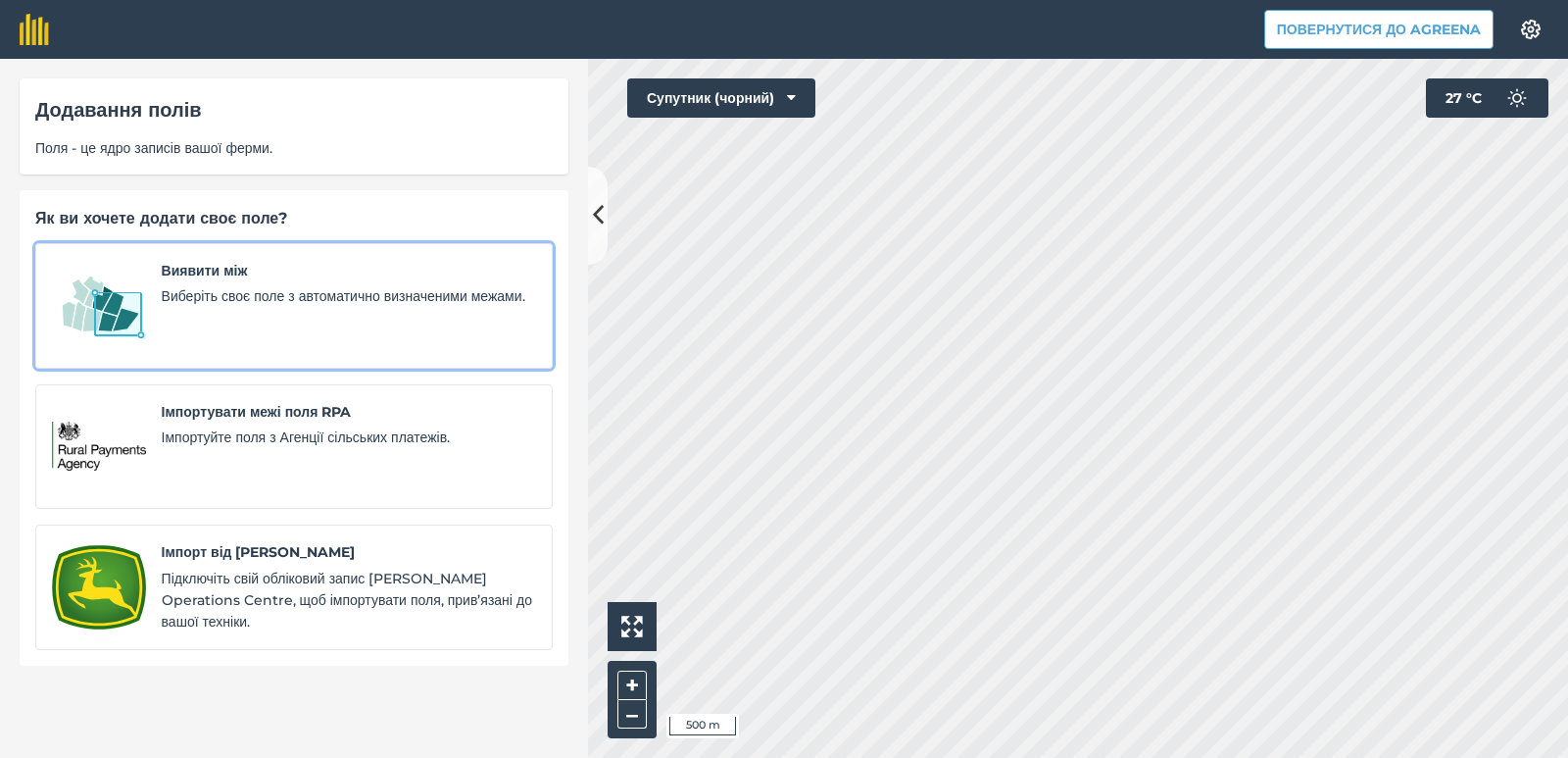
click at [177, 300] on font "Виберіть своє поле з автоматично визначеними межами." at bounding box center [344, 296] width 364 height 18
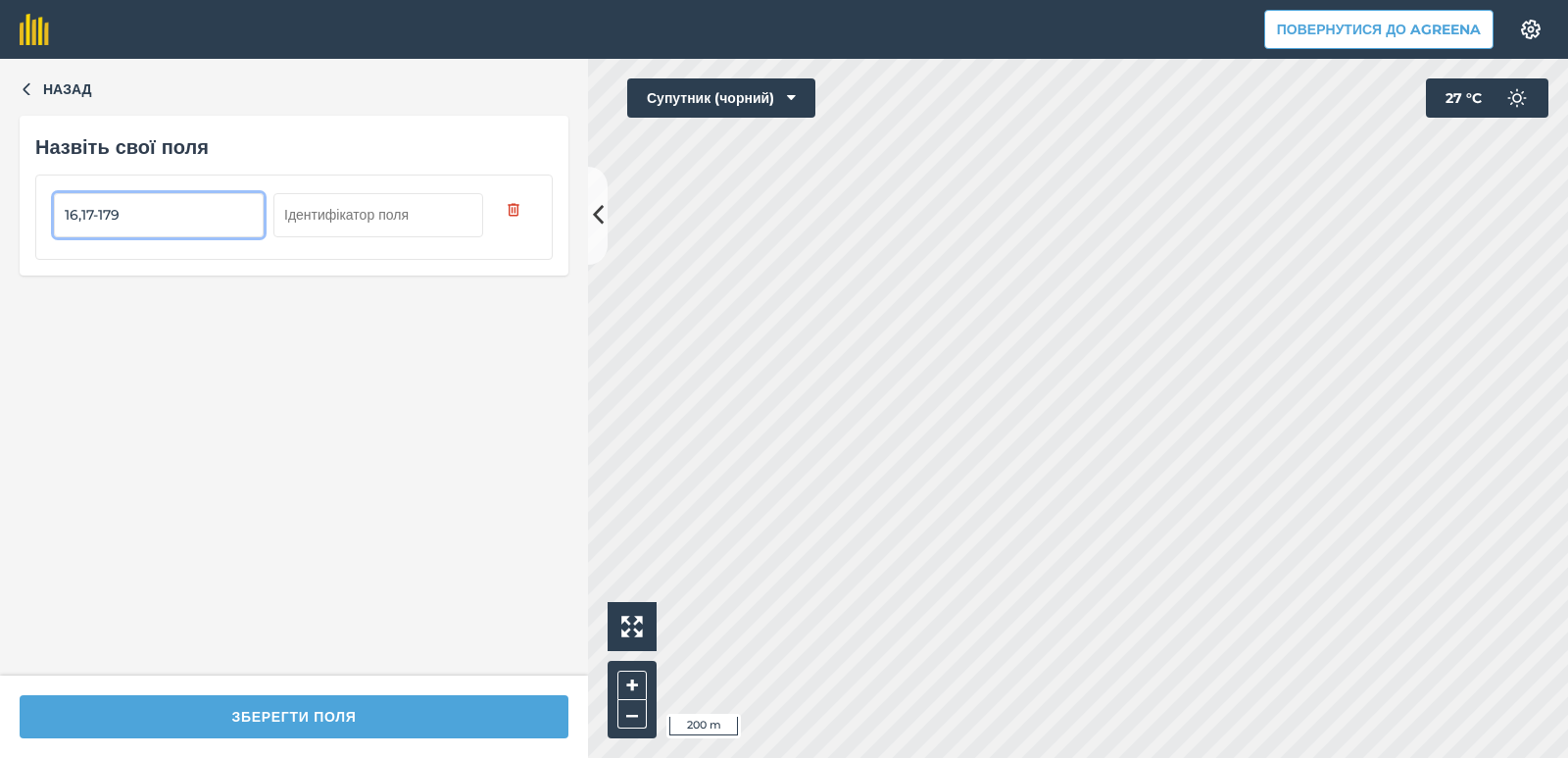
type input "16,17-179"
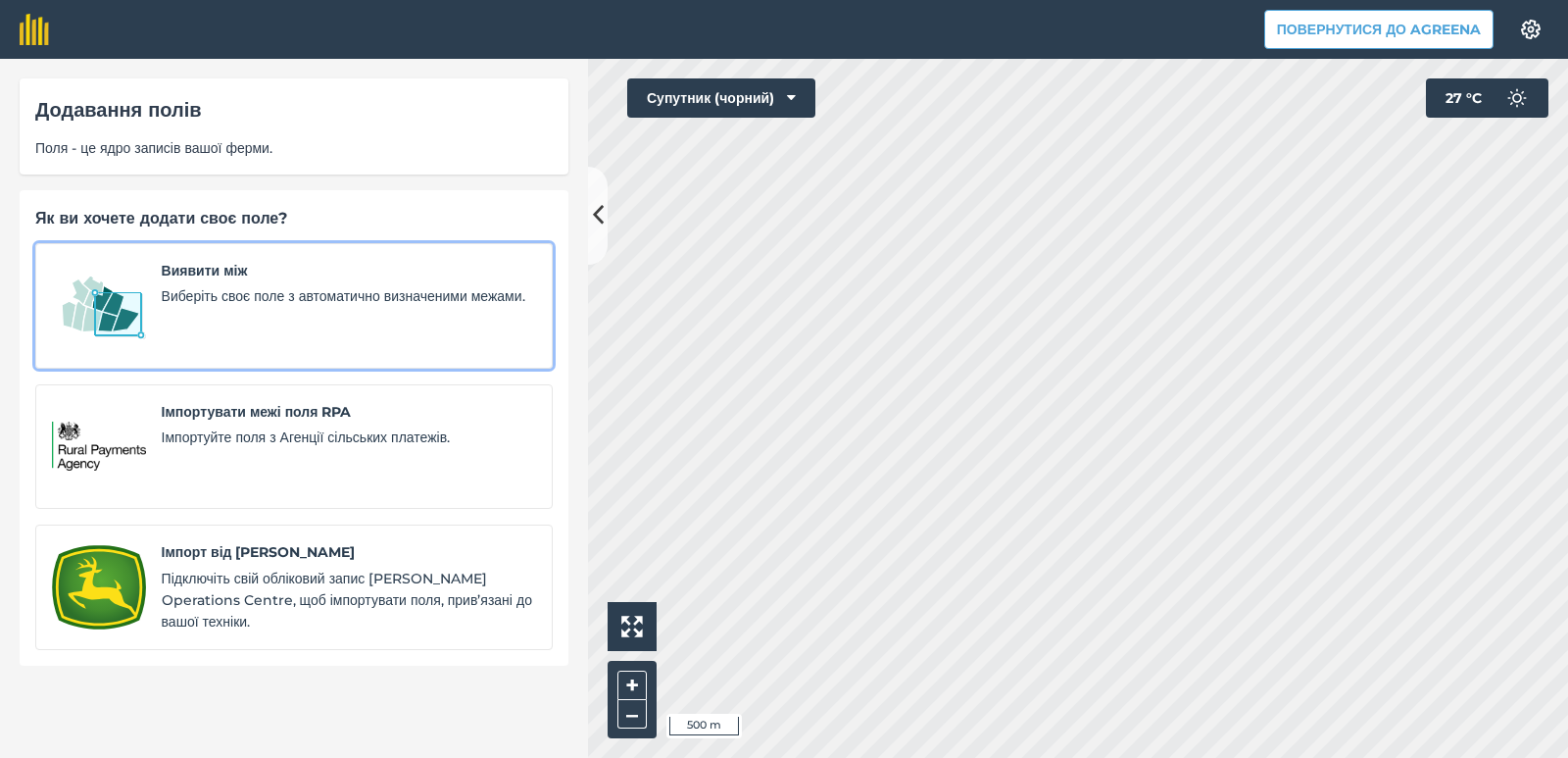
click at [206, 306] on span "Виберіть своє поле з автоматично визначеними межами." at bounding box center [349, 296] width 375 height 22
